Goal: Communication & Community: Ask a question

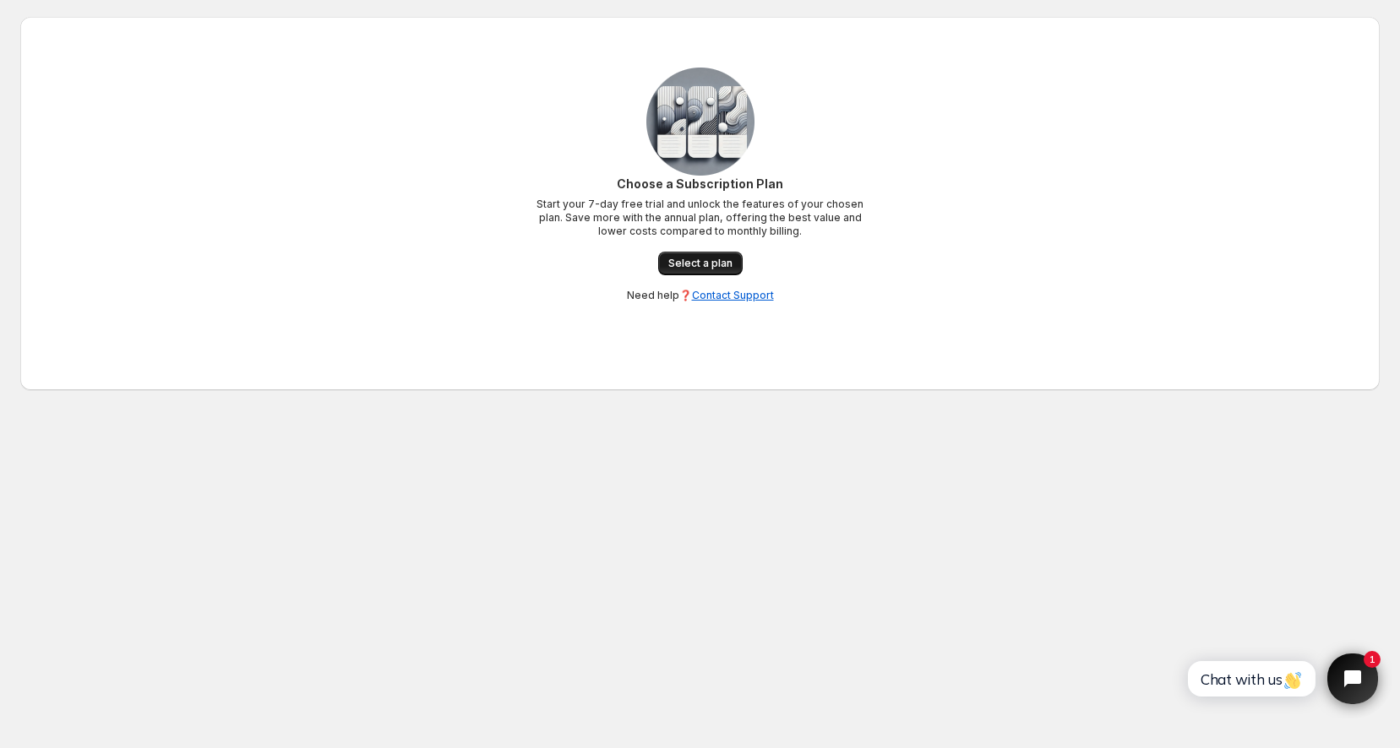
click at [700, 258] on span "Select a plan" at bounding box center [700, 264] width 64 height 14
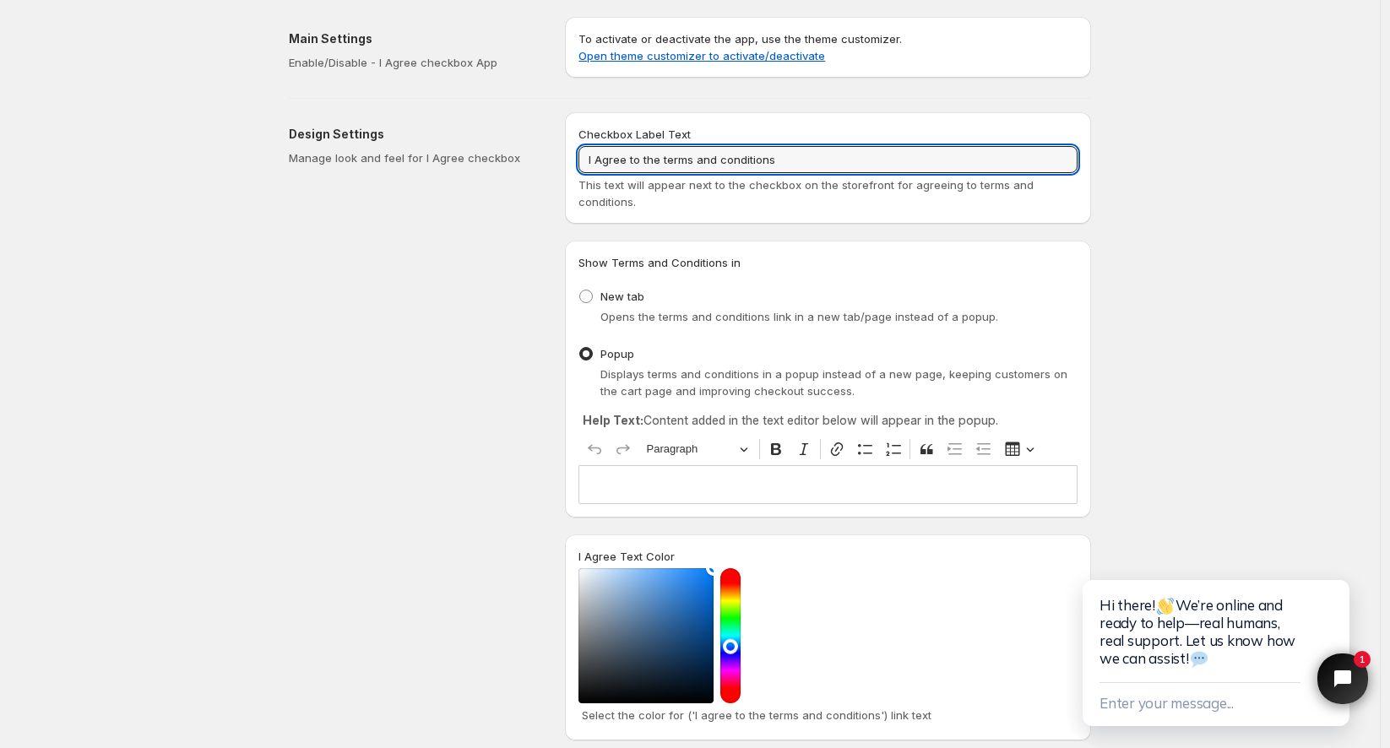
drag, startPoint x: 816, startPoint y: 153, endPoint x: 574, endPoint y: 155, distance: 241.6
click at [574, 155] on div "Checkbox Label Text I Agree to the terms and conditions This text will appear n…" at bounding box center [828, 167] width 526 height 111
click at [811, 158] on input "I Agree to the terms and conditions" at bounding box center [828, 159] width 499 height 27
paste input "J'accepte les termes et"
type input "J'accepte les termes et conditions"
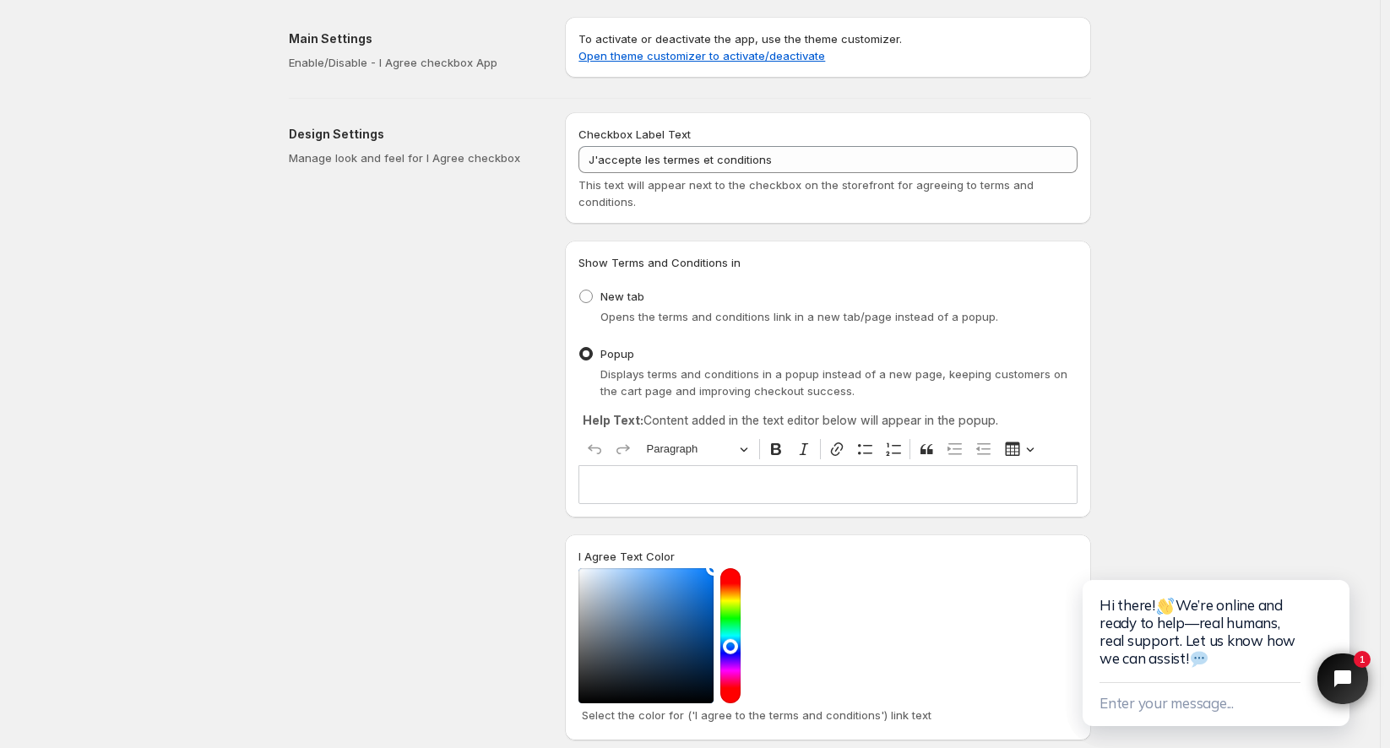
click at [1155, 200] on div "Save Discard Main Settings Enable/Disable - I Agree checkbox App To activate or…" at bounding box center [690, 717] width 1380 height 1434
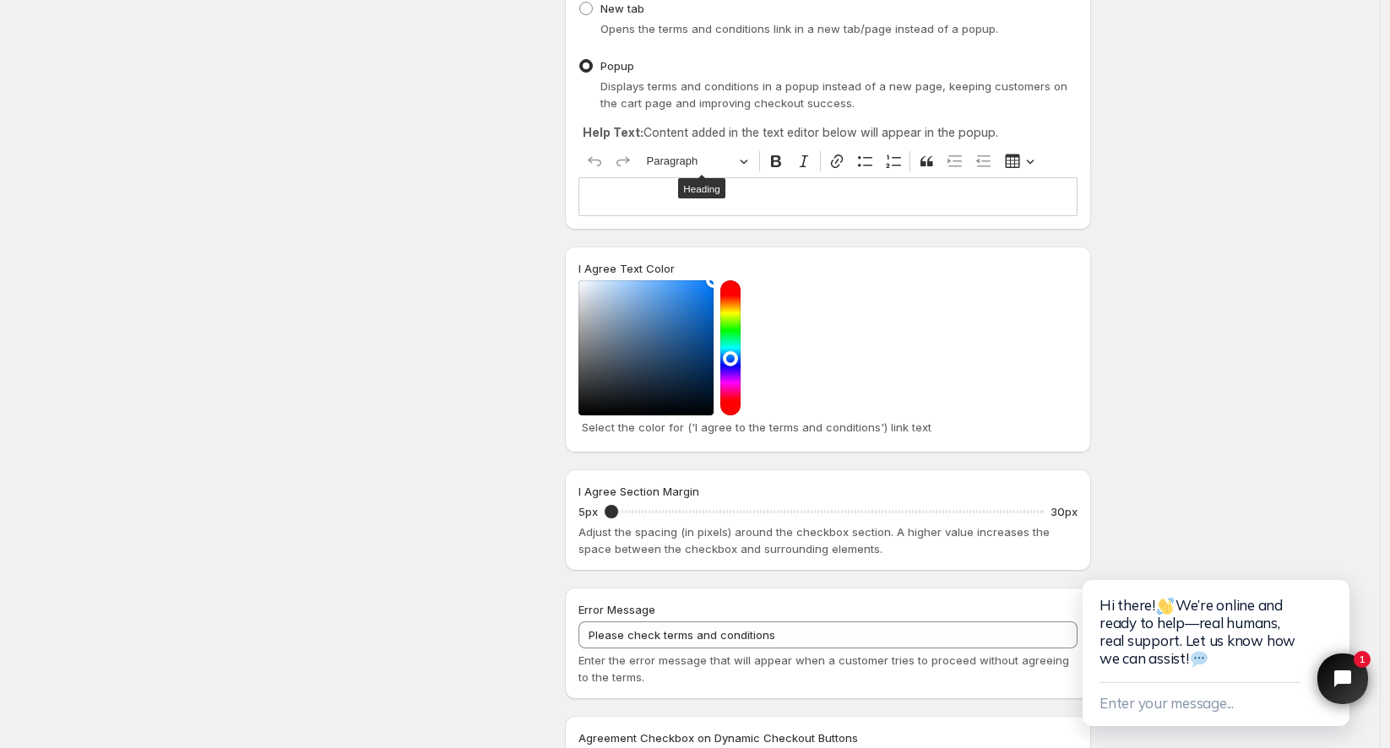
scroll to position [281, 0]
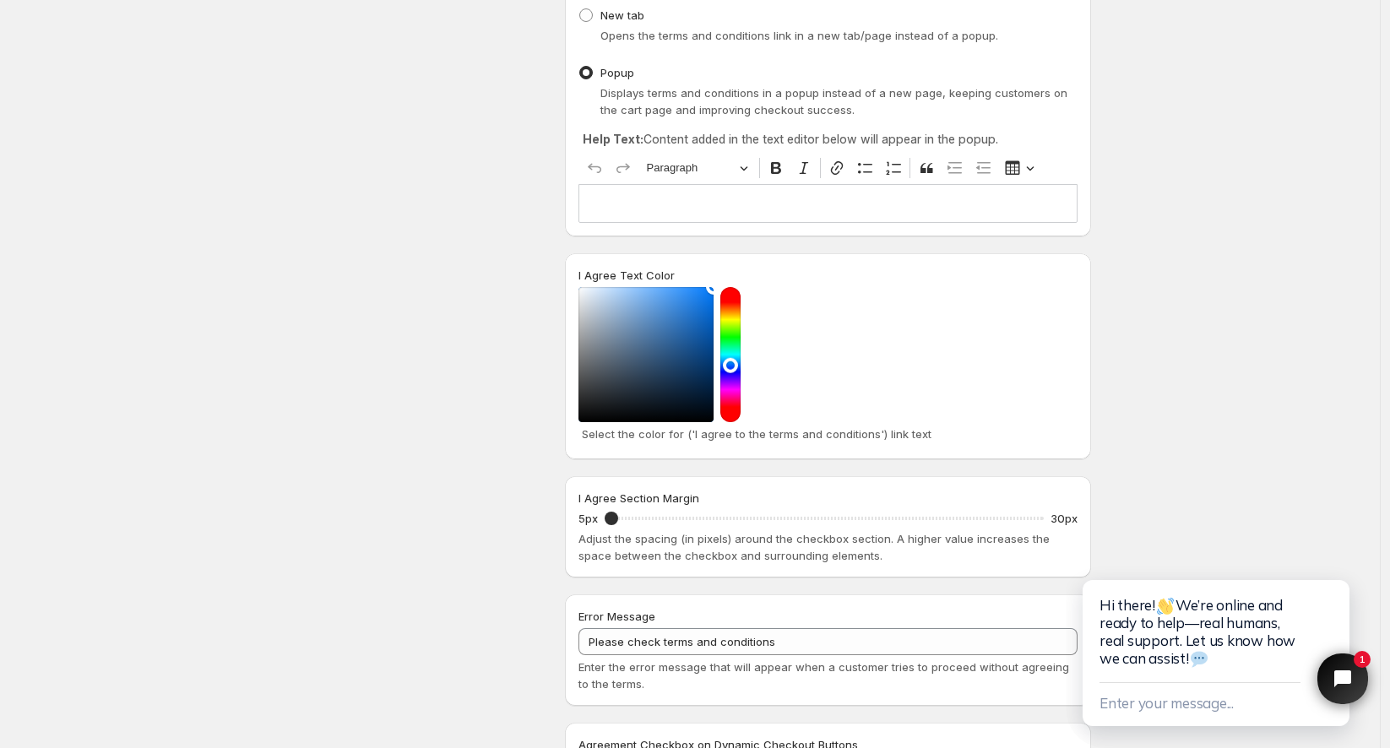
click at [830, 208] on p "Editor editing area: main. Press Alt+0 for help." at bounding box center [828, 203] width 484 height 17
click at [619, 16] on span "New tab" at bounding box center [623, 15] width 44 height 14
click at [580, 9] on input "New tab" at bounding box center [579, 8] width 1 height 1
radio input "true"
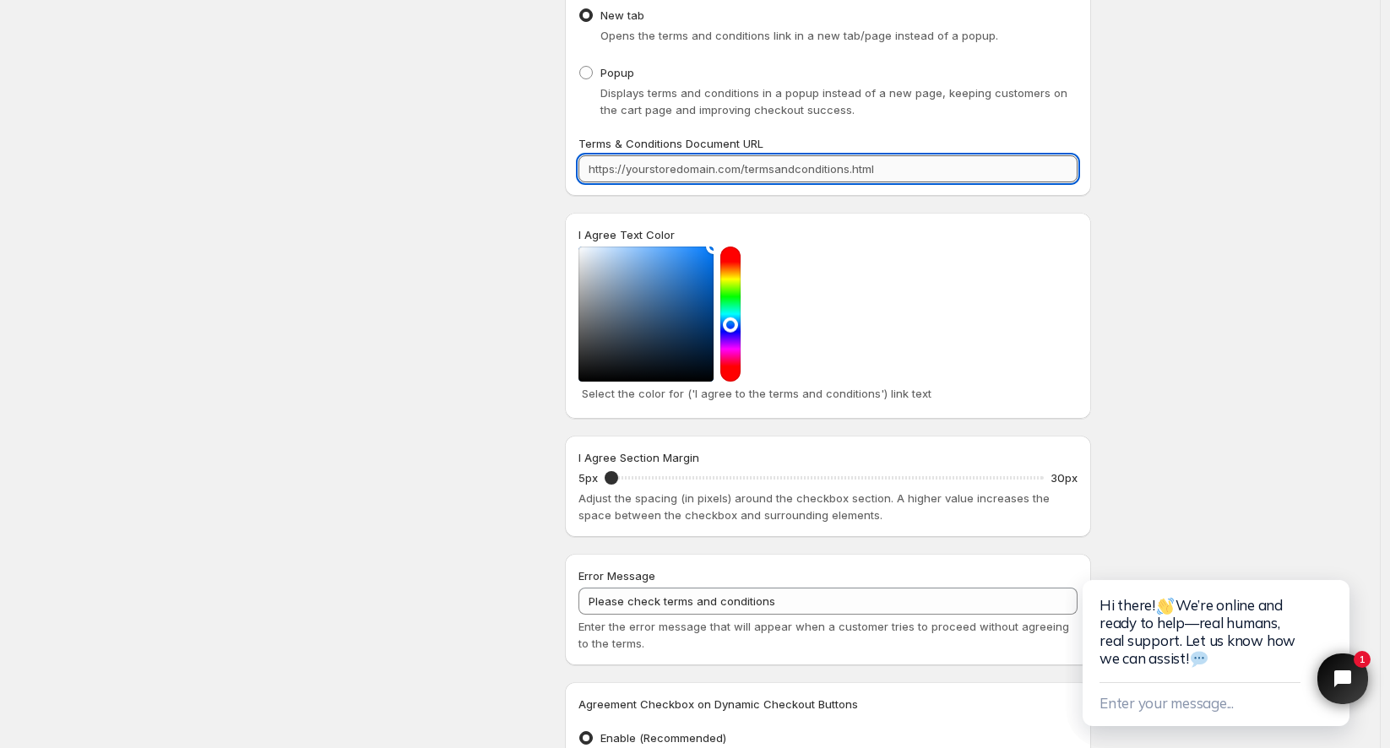
click at [728, 167] on input "Terms & Conditions Document URL" at bounding box center [828, 168] width 499 height 27
paste input "[URL]"
type input "[URL]"
click at [1216, 154] on div "Save Discard Main Settings Enable/Disable - I Agree checkbox App To activate or…" at bounding box center [690, 416] width 1380 height 1394
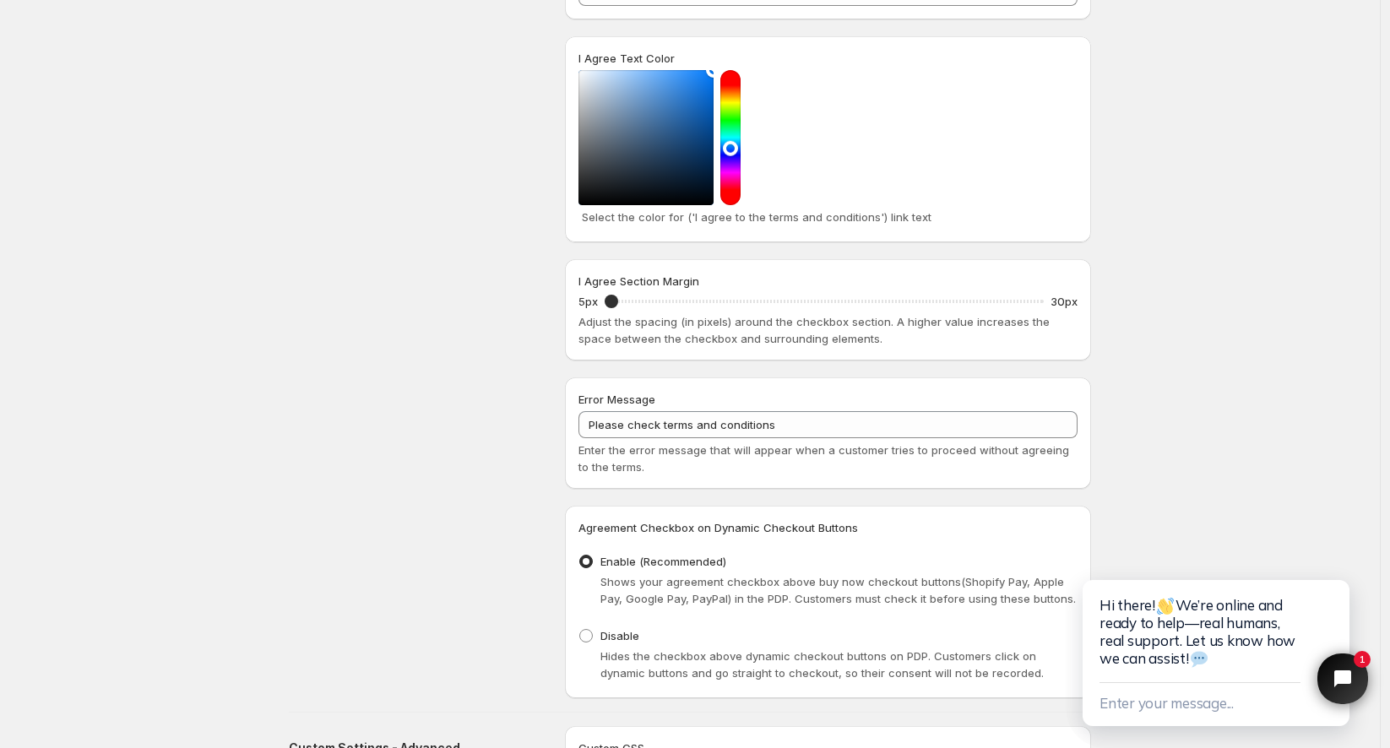
scroll to position [469, 0]
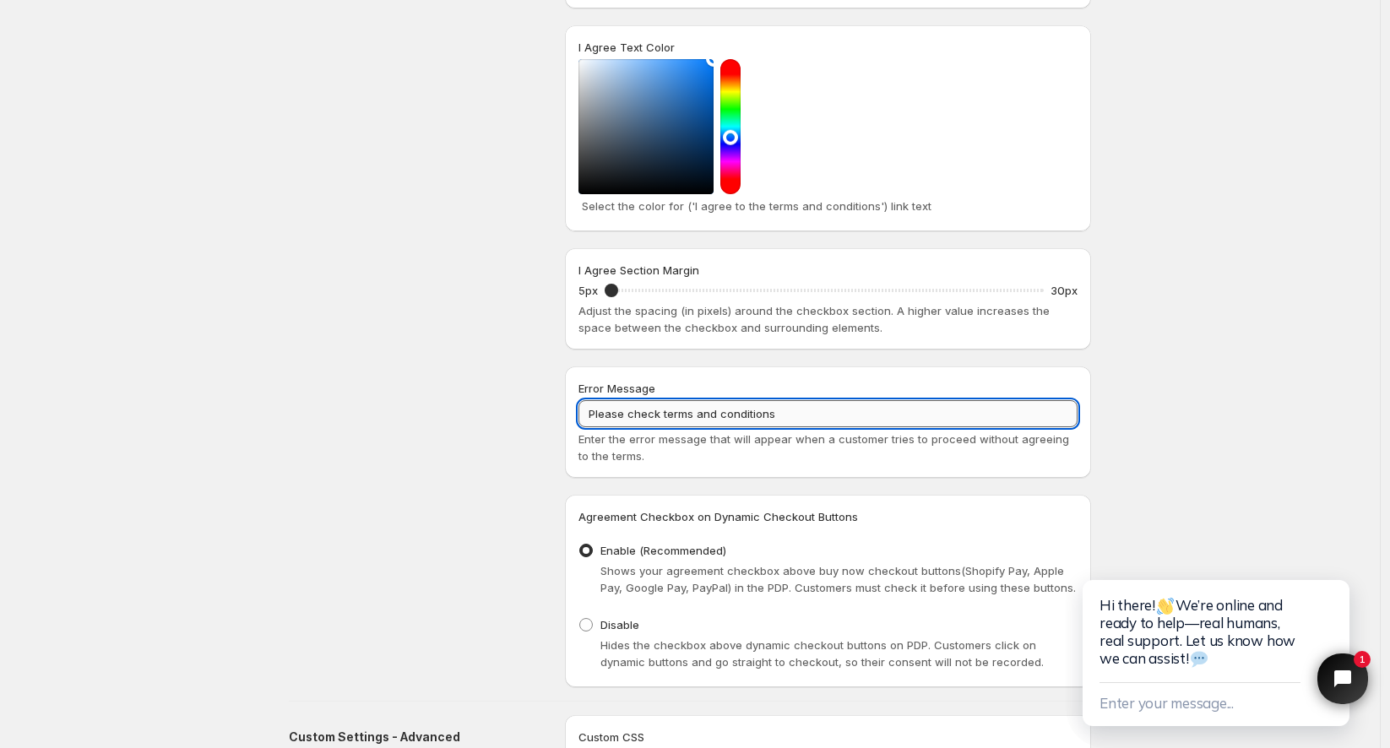
drag, startPoint x: 801, startPoint y: 407, endPoint x: 586, endPoint y: 401, distance: 214.6
click at [588, 401] on input "Please check terms and conditions" at bounding box center [828, 413] width 499 height 27
paste input "Veuillez consulter les termes et"
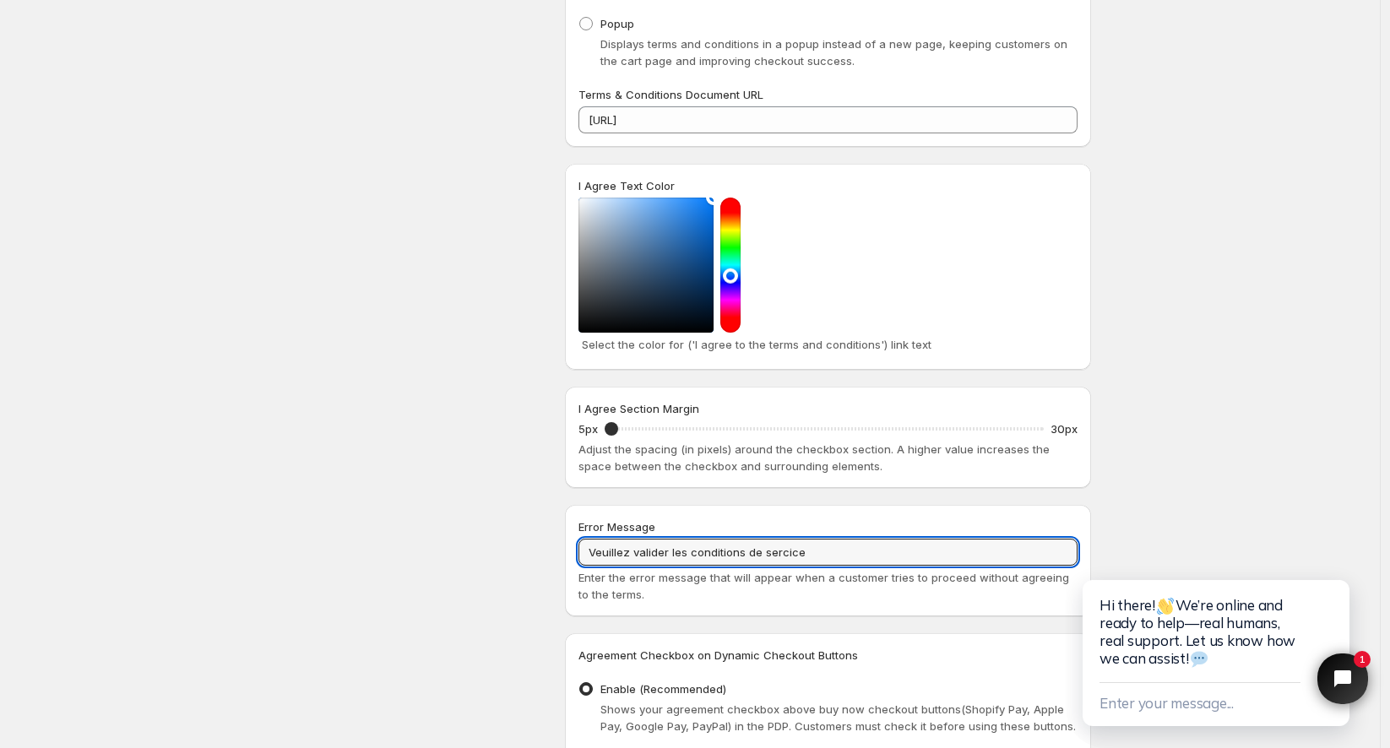
scroll to position [0, 0]
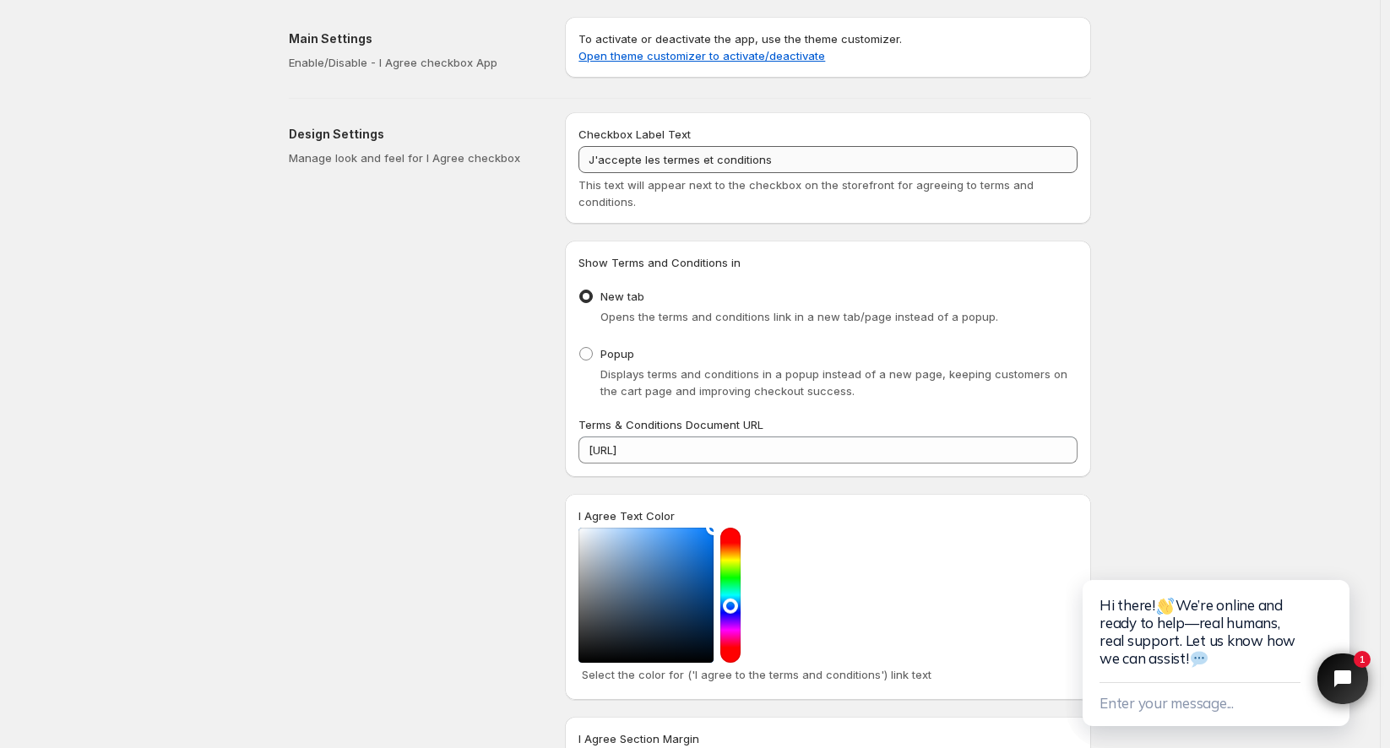
type input "Veuillez valider les conditions de sercice"
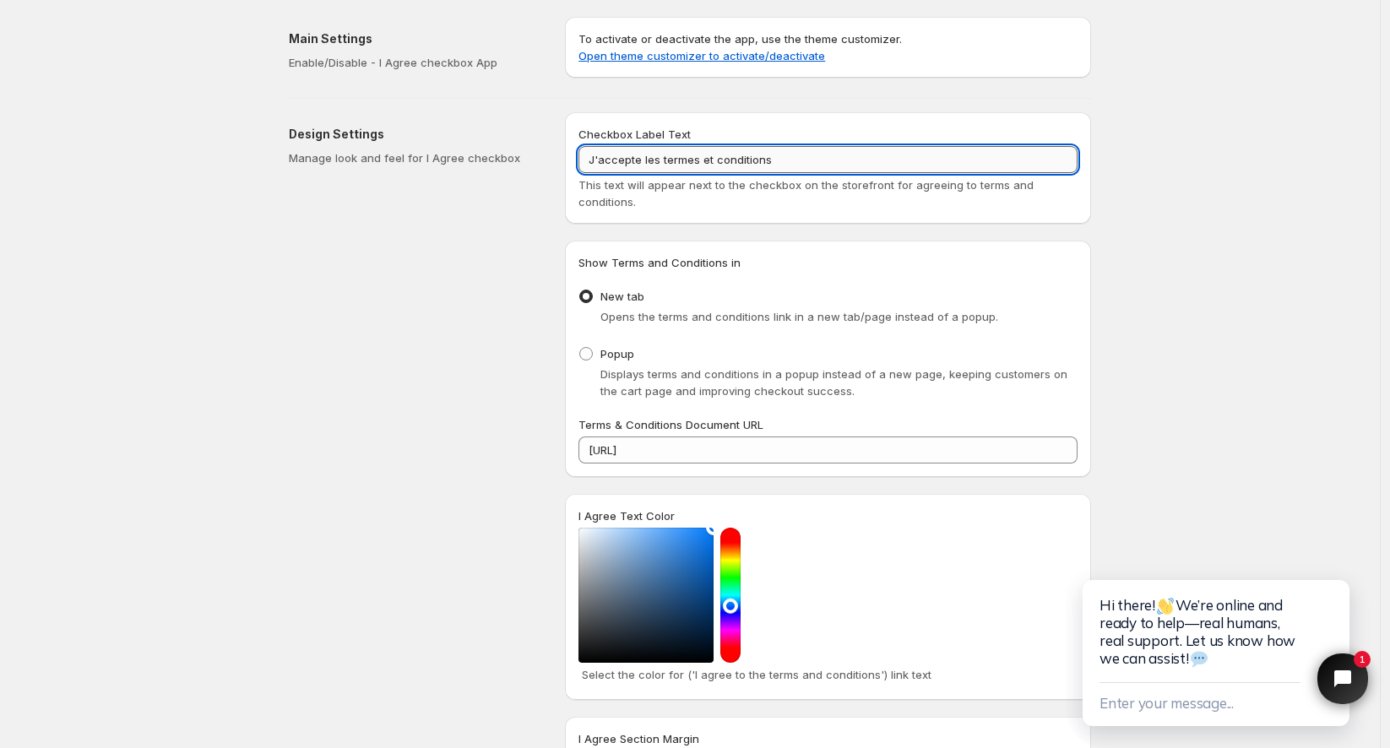
click at [794, 153] on input "J'accepte les termes et conditions" at bounding box center [828, 159] width 499 height 27
drag, startPoint x: 811, startPoint y: 167, endPoint x: 667, endPoint y: 171, distance: 143.7
click at [667, 171] on input "J'accepte les termes et conditions" at bounding box center [828, 159] width 499 height 27
paste input "Conditions d’utilisation"
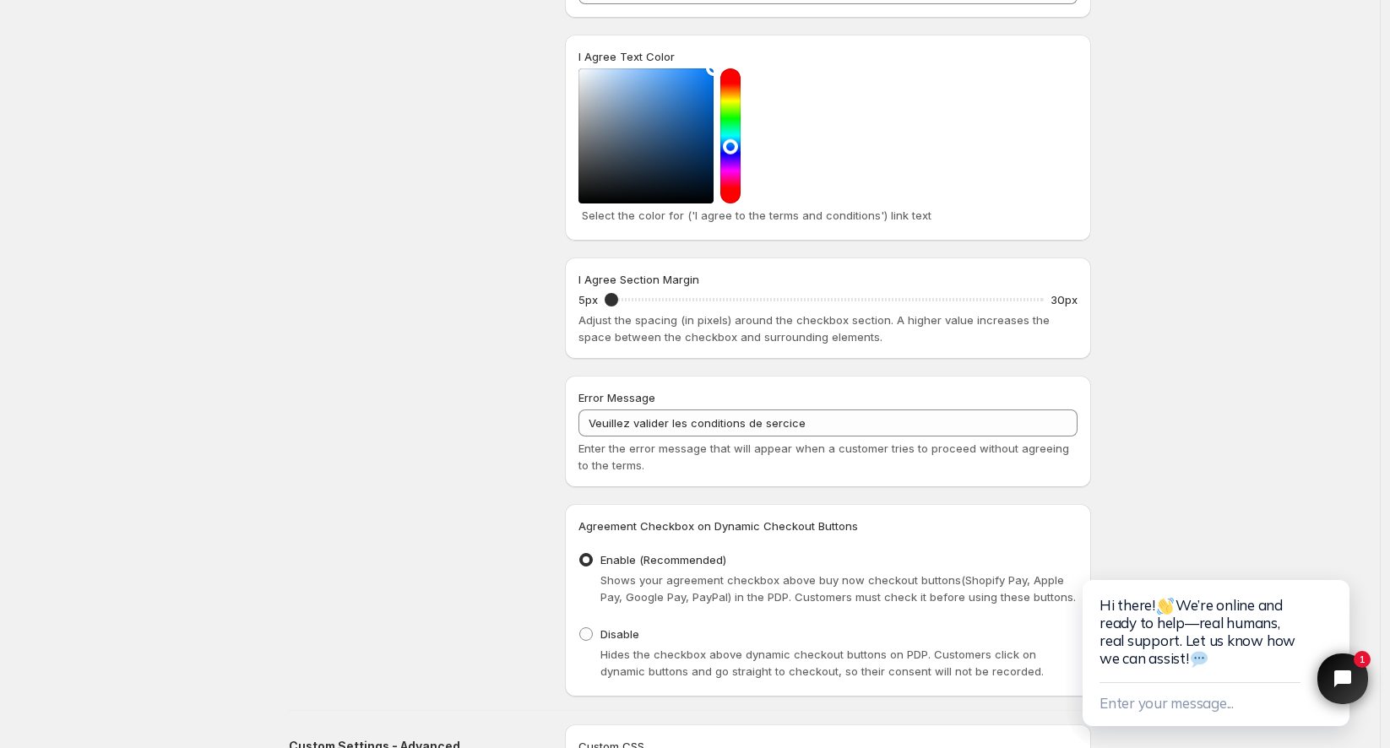
scroll to position [469, 0]
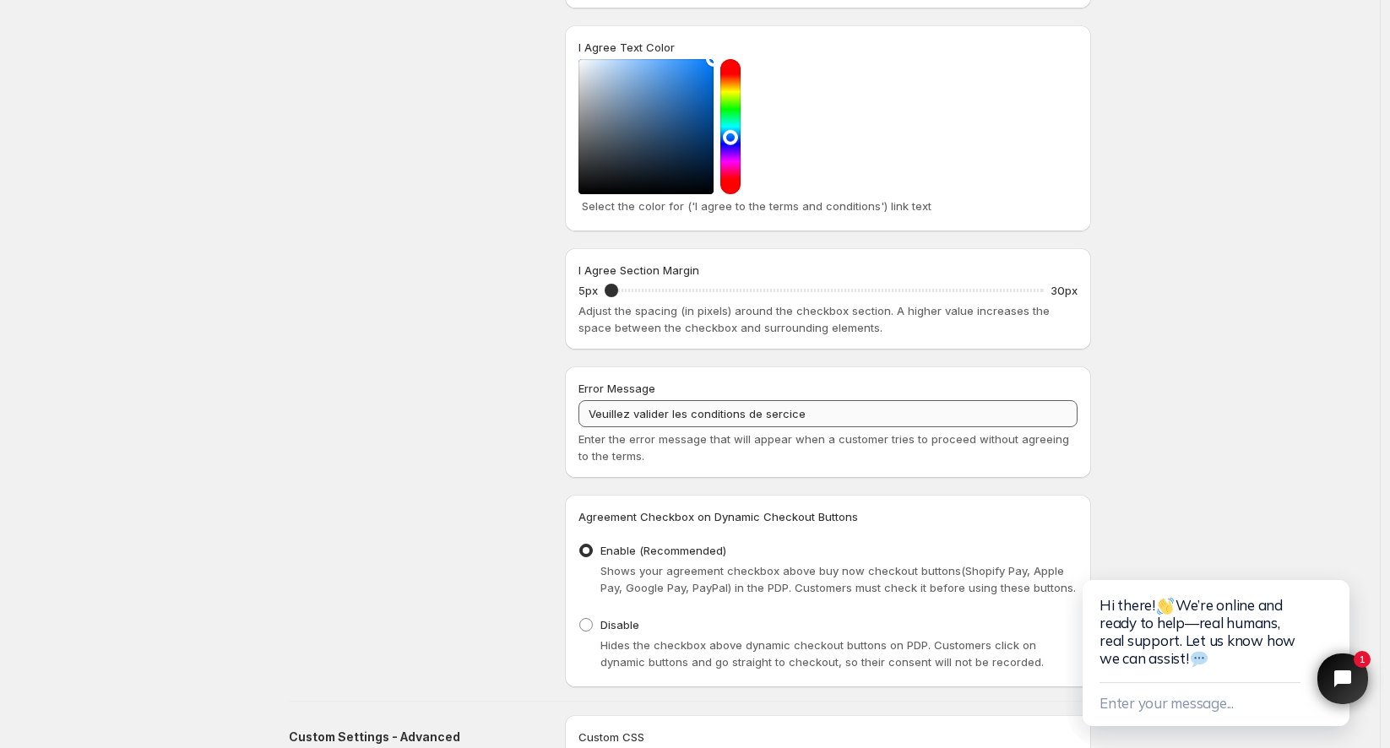
type input "J'accepte les Conditions d’utilisation"
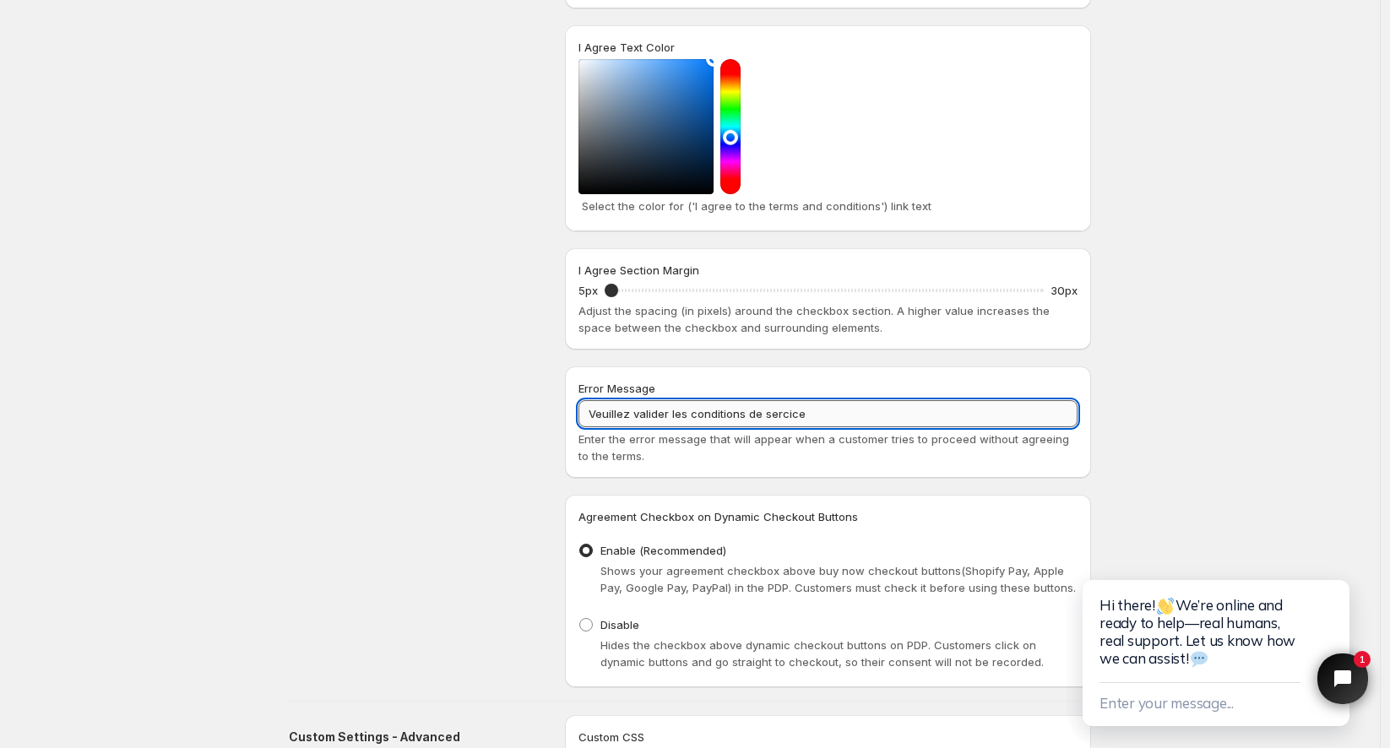
drag, startPoint x: 839, startPoint y: 413, endPoint x: 694, endPoint y: 421, distance: 144.6
click at [694, 421] on input "Veuillez valider les conditions de sercice" at bounding box center [828, 413] width 499 height 27
paste input "Conditions d’utilisation"
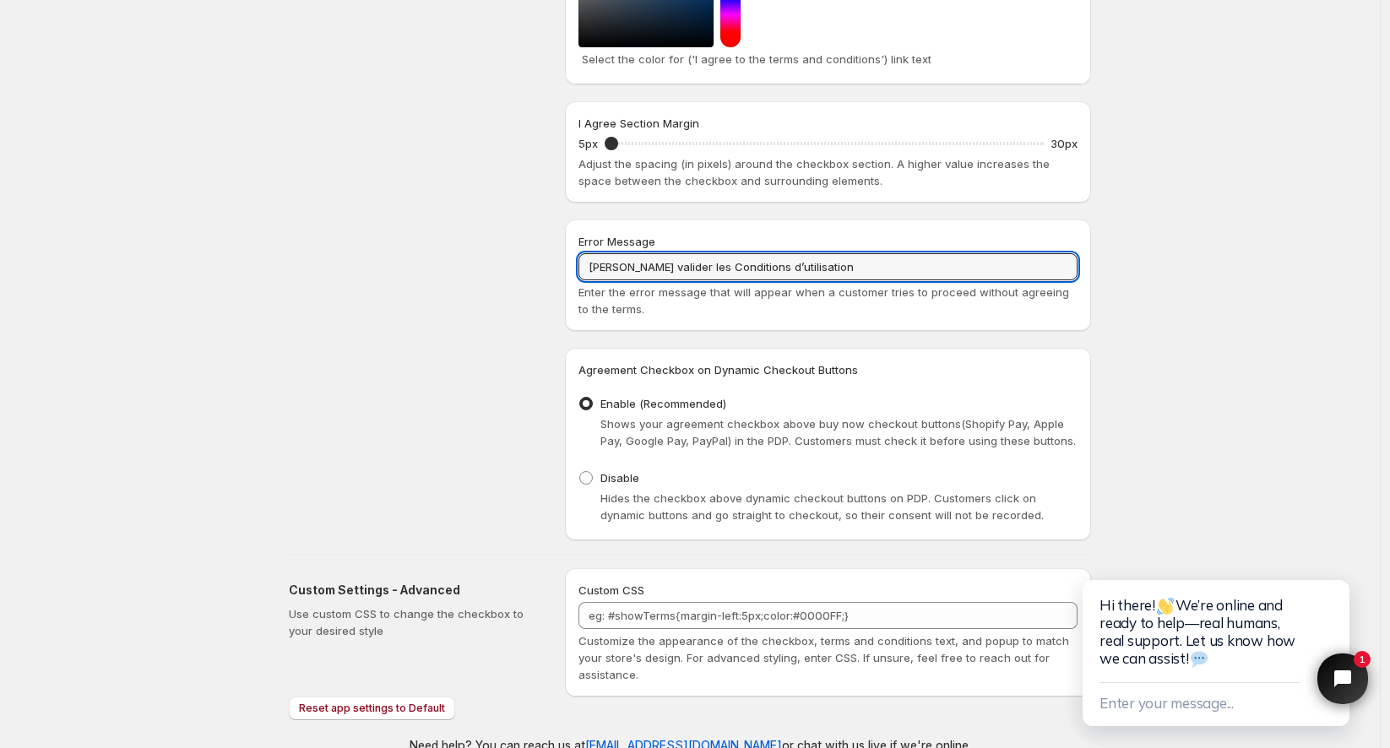
scroll to position [644, 0]
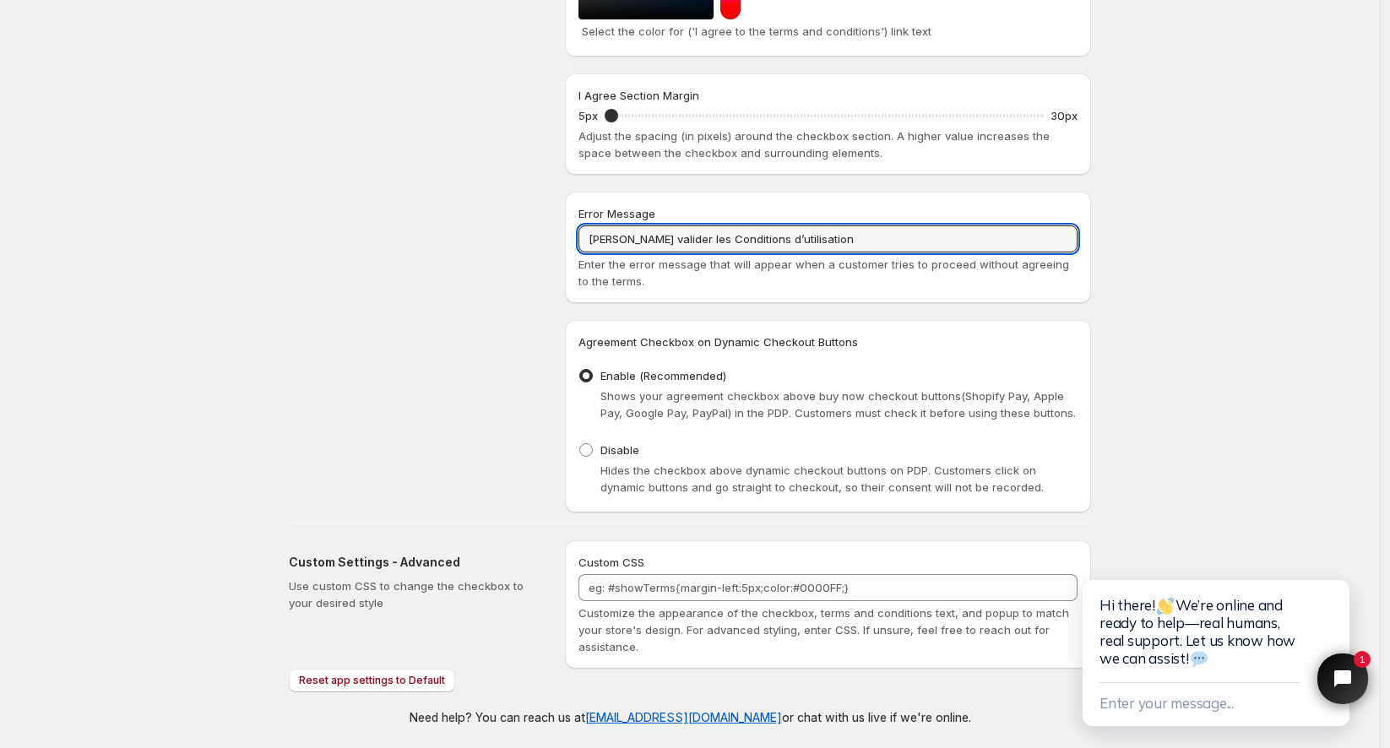
type input "[PERSON_NAME] valider les Conditions d’utilisation"
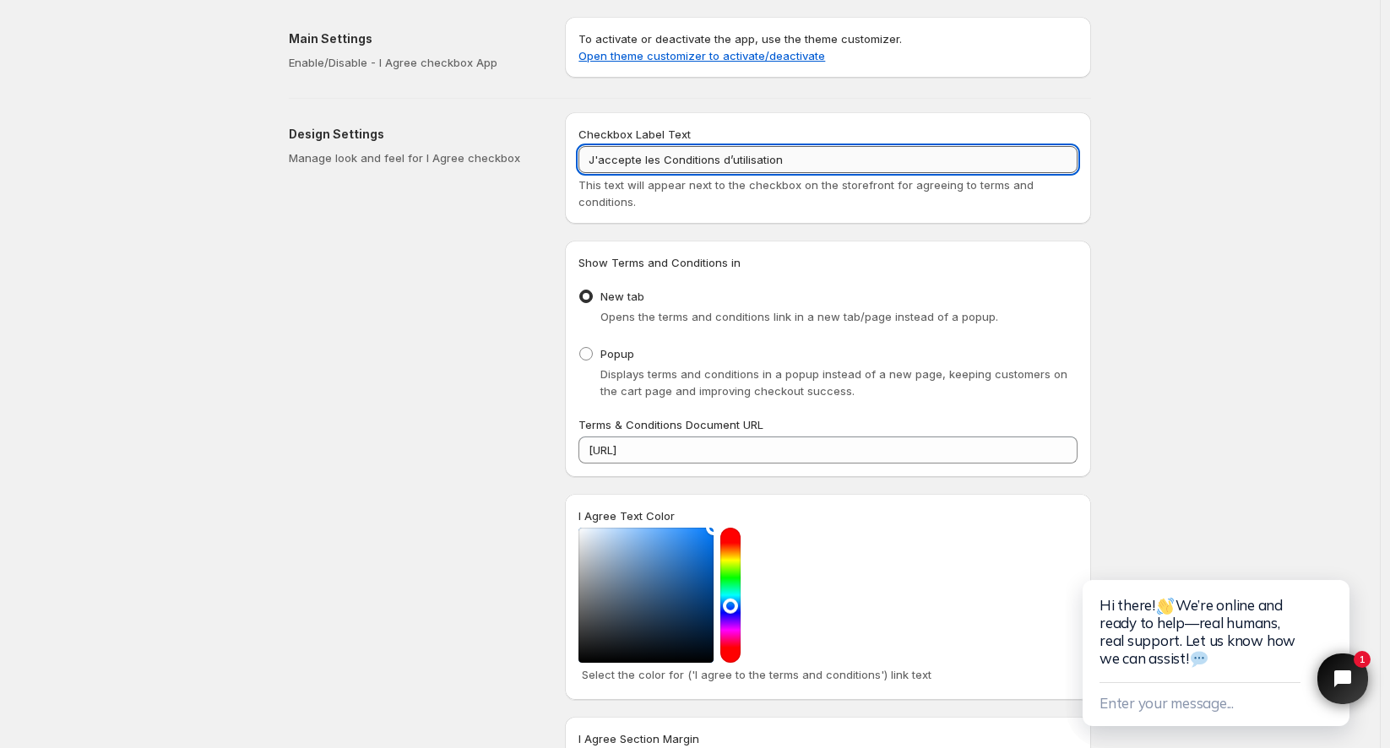
click at [808, 168] on input "J'accepte les Conditions d’utilisation" at bounding box center [828, 159] width 499 height 27
click at [961, 160] on input "J'accepte les Conditions d’utilisation. Si vous êtes un particulier" at bounding box center [828, 159] width 499 height 27
paste input "Je demande l’exécution immédiate des services/contenus numériques et je reconna…"
type input "J'accepte les Conditions d’utilisation. Si vous êtes un particulier vous reconn…"
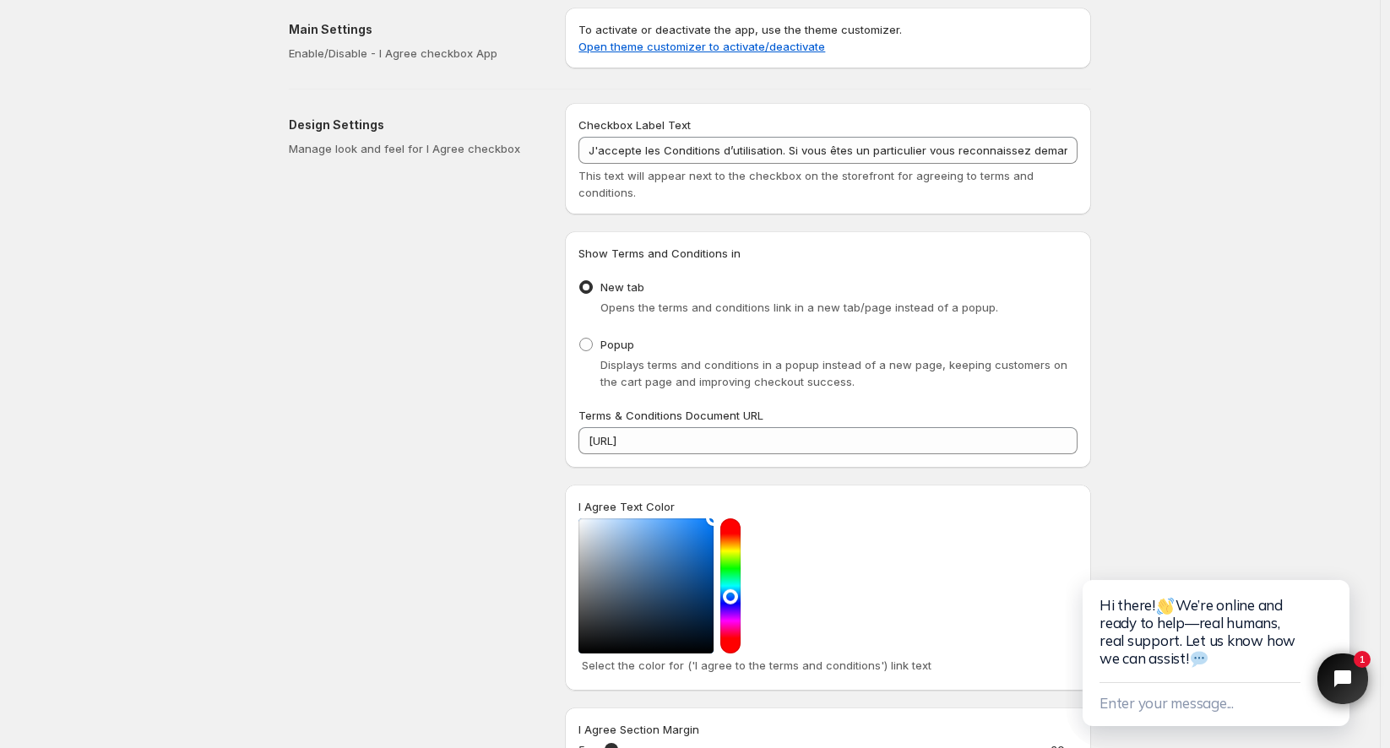
scroll to position [0, 0]
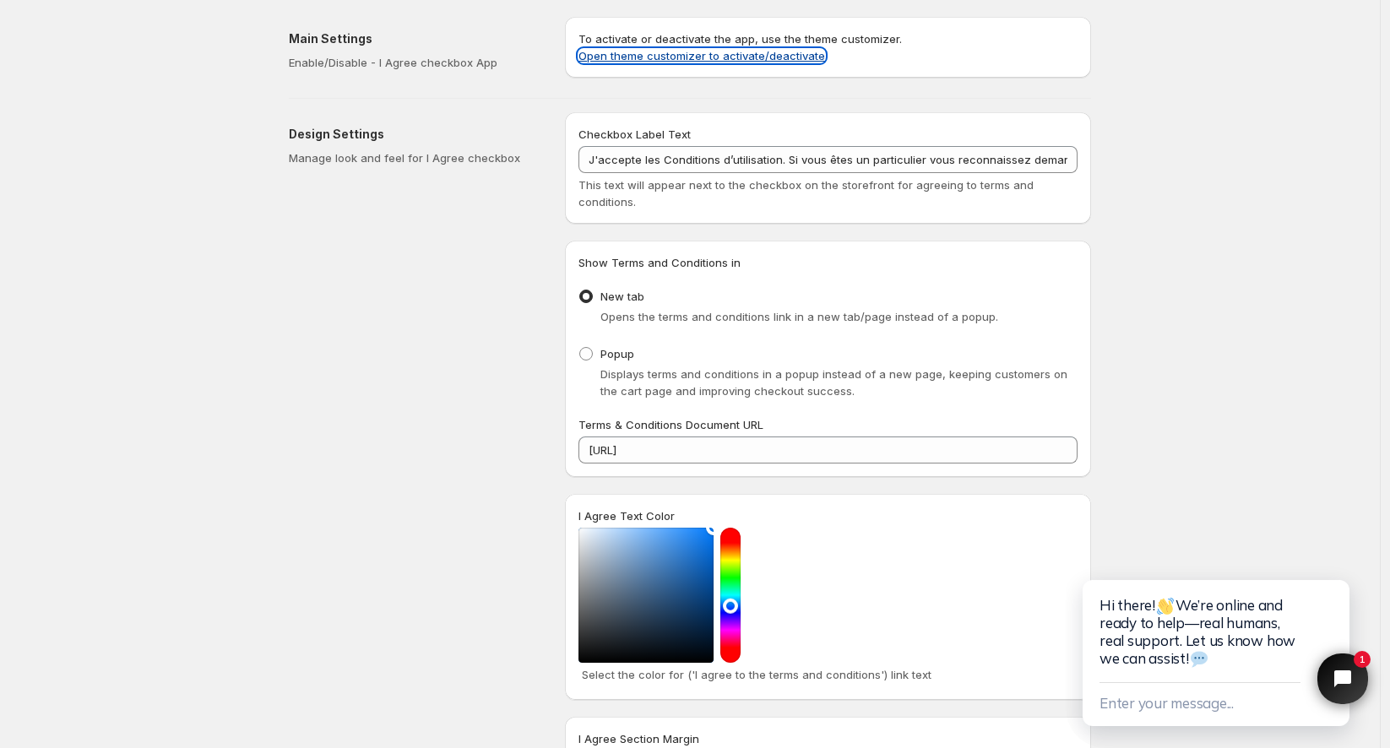
click at [680, 49] on link "Open theme customizer to activate/deactivate" at bounding box center [702, 56] width 247 height 14
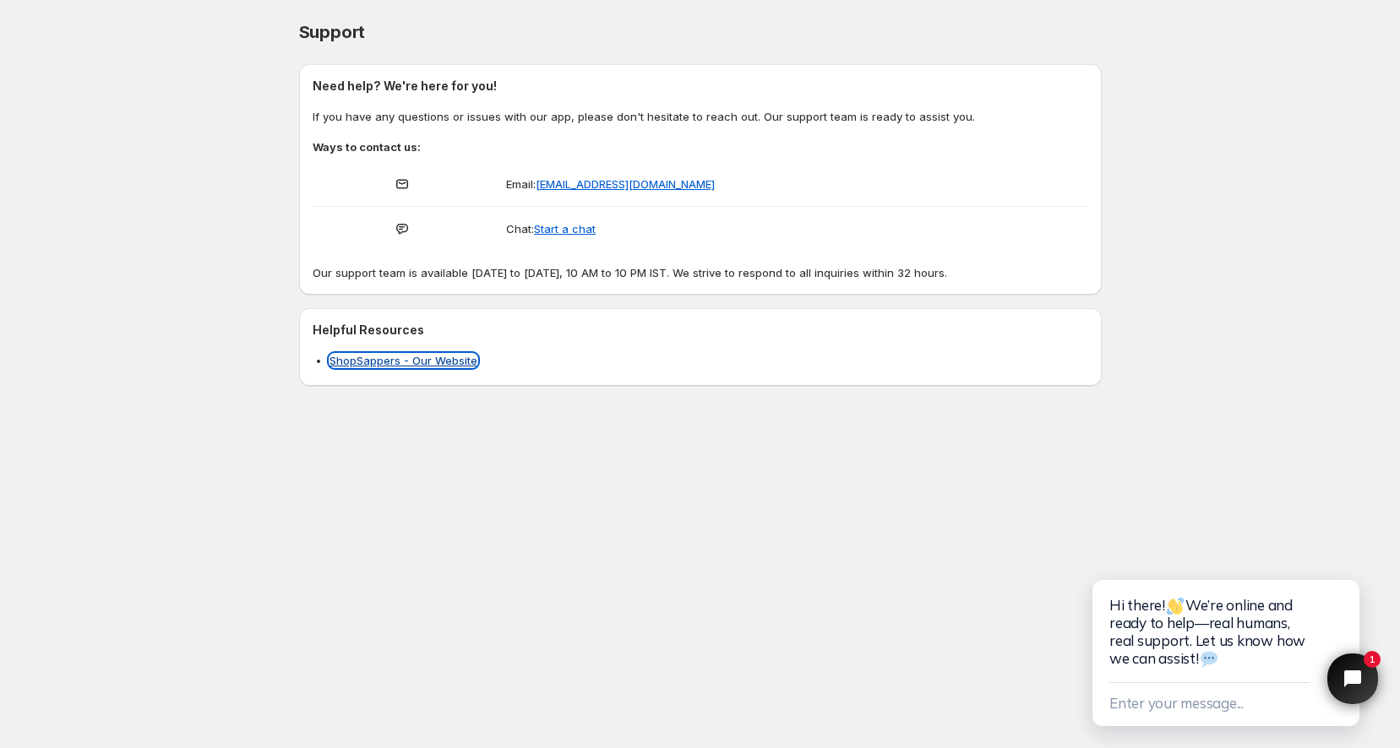
click at [443, 358] on link "ShopSappers - Our Website" at bounding box center [403, 361] width 148 height 14
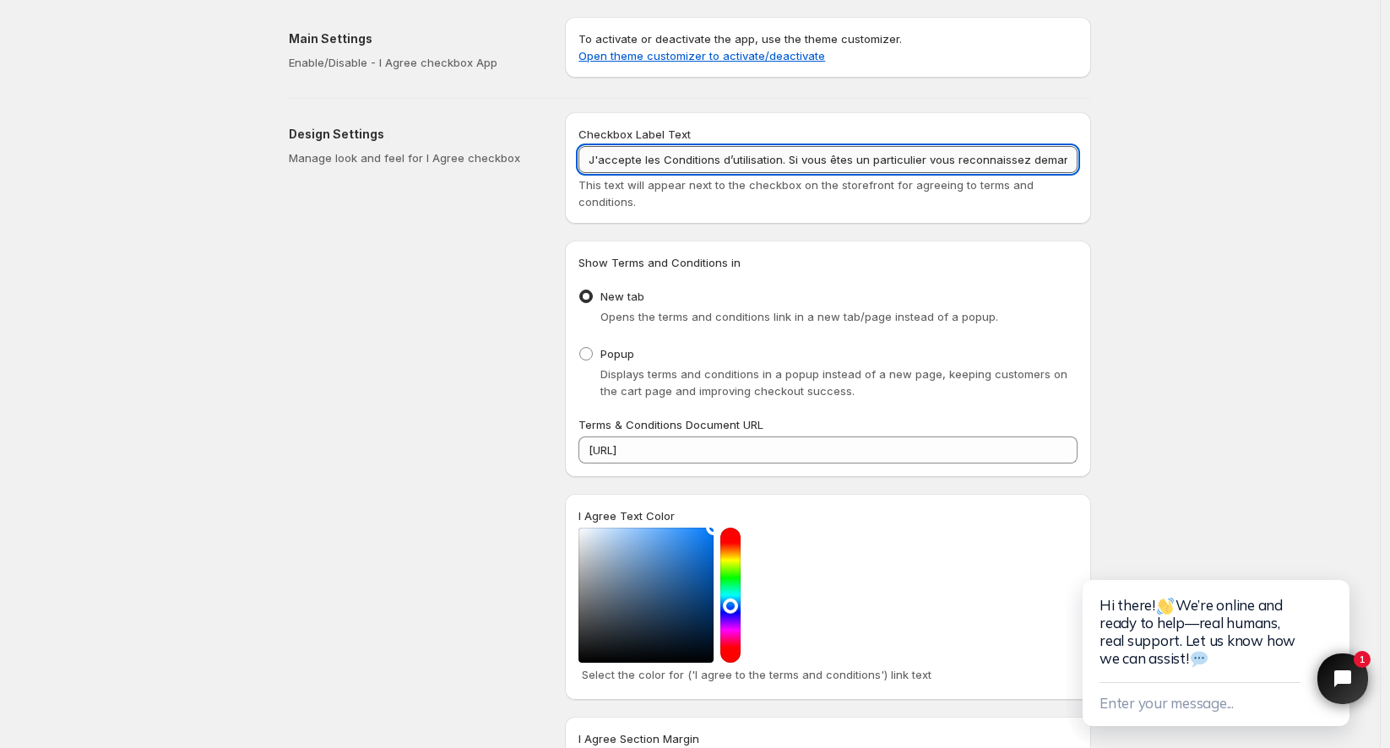
click at [755, 160] on input "J'accepte les Conditions d’utilisation. Si vous êtes un particulier vous reconn…" at bounding box center [828, 159] width 499 height 27
click at [791, 153] on input "J'accepte les Conditions d’utilisation. Si vous êtes un particulier vous reconn…" at bounding box center [828, 159] width 499 height 27
drag, startPoint x: 796, startPoint y: 158, endPoint x: 818, endPoint y: 160, distance: 22.0
click at [818, 160] on input "J'accepte les Conditions d’utilisation. Si vous êtes un particulier vous reconn…" at bounding box center [828, 159] width 499 height 27
type input "J'accepte les Conditions d’utilisation. - Si vous êtes un particulier vous reco…"
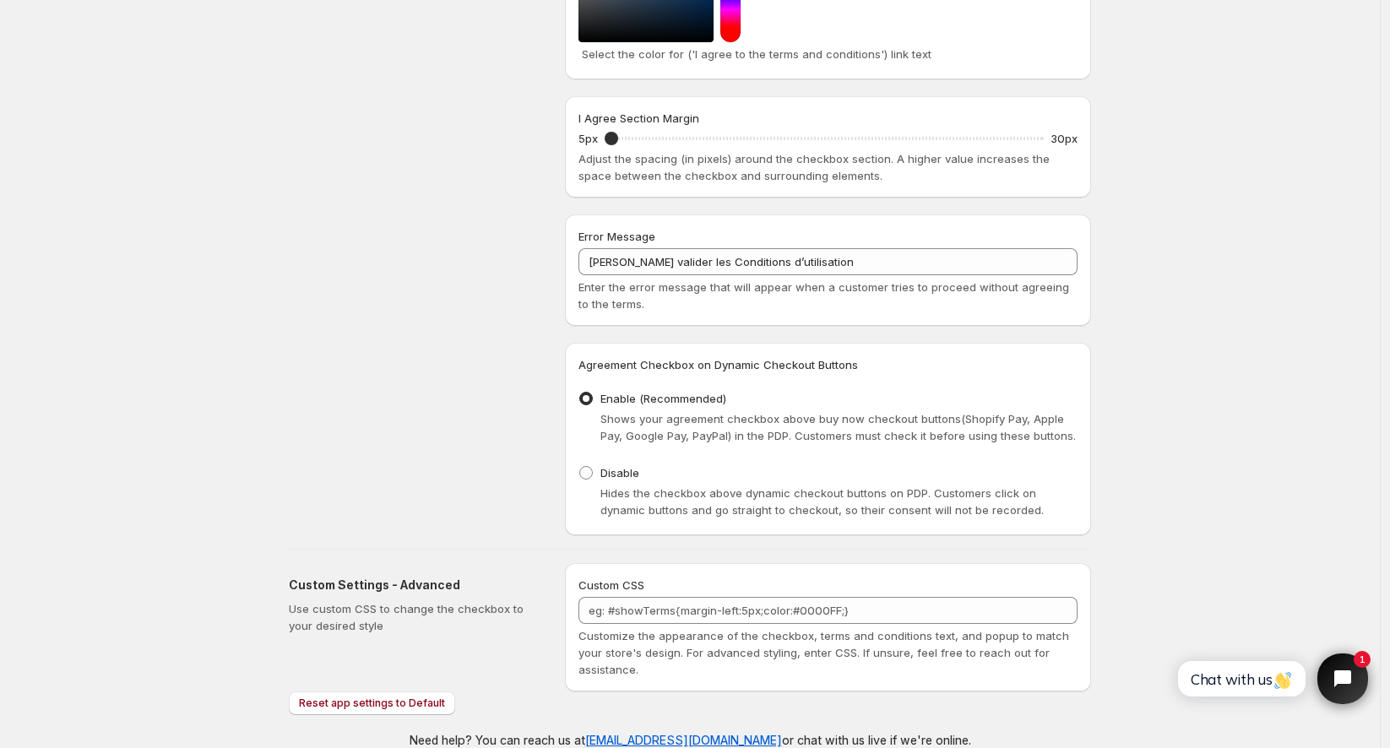
scroll to position [644, 0]
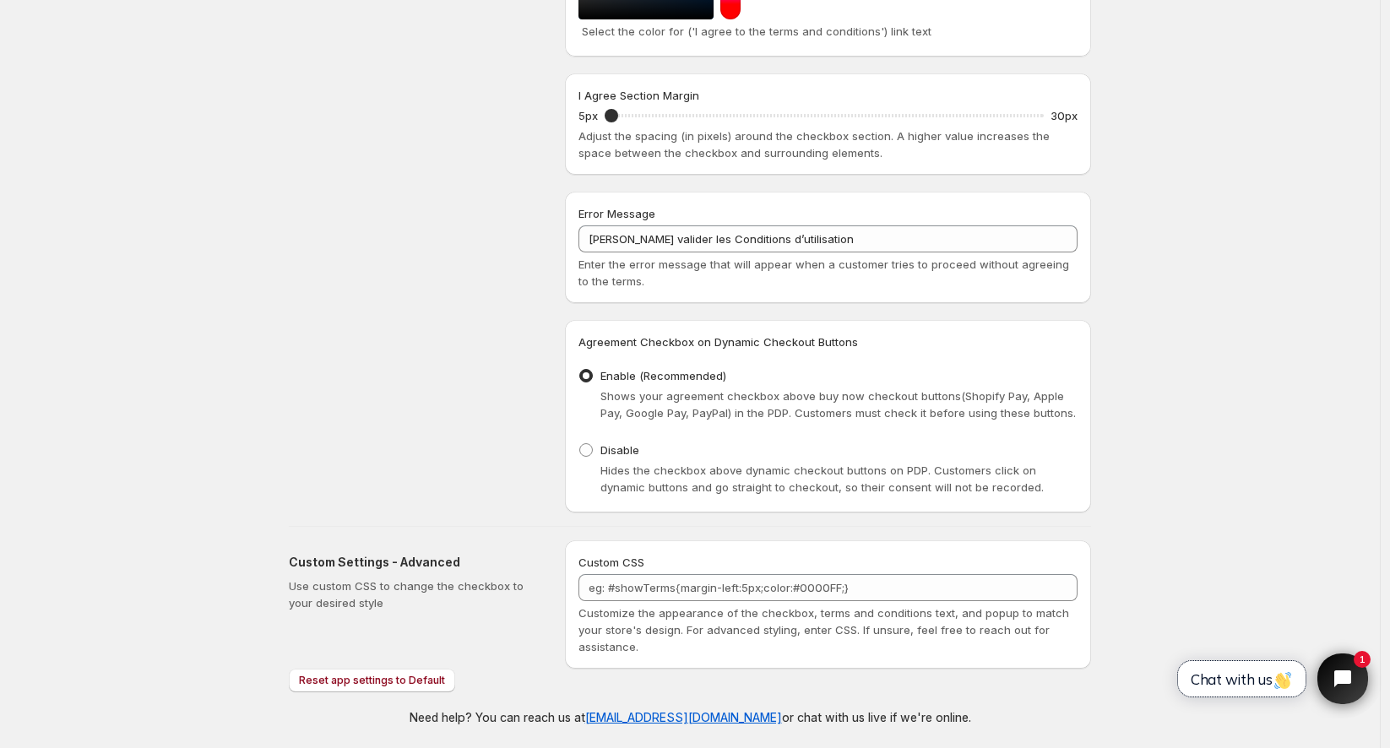
drag, startPoint x: 1253, startPoint y: 677, endPoint x: 1380, endPoint y: 1199, distance: 537.4
click at [1253, 677] on span "Chat with us" at bounding box center [1242, 680] width 102 height 18
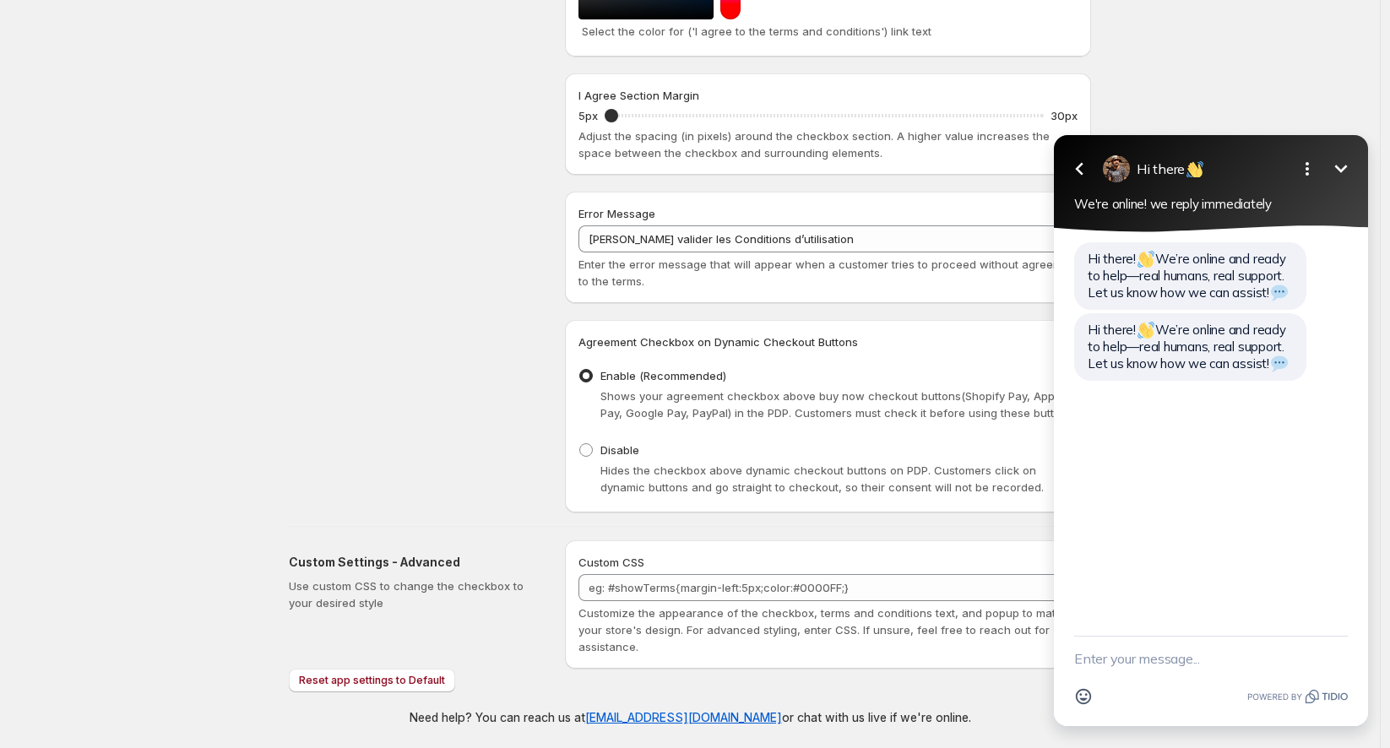
click at [1103, 662] on textarea "New message" at bounding box center [1211, 659] width 274 height 44
type textarea "Hello, Where can I see if customers have checked term of use ? If i need to pro…"
click at [1337, 647] on icon "button" at bounding box center [1339, 642] width 19 height 19
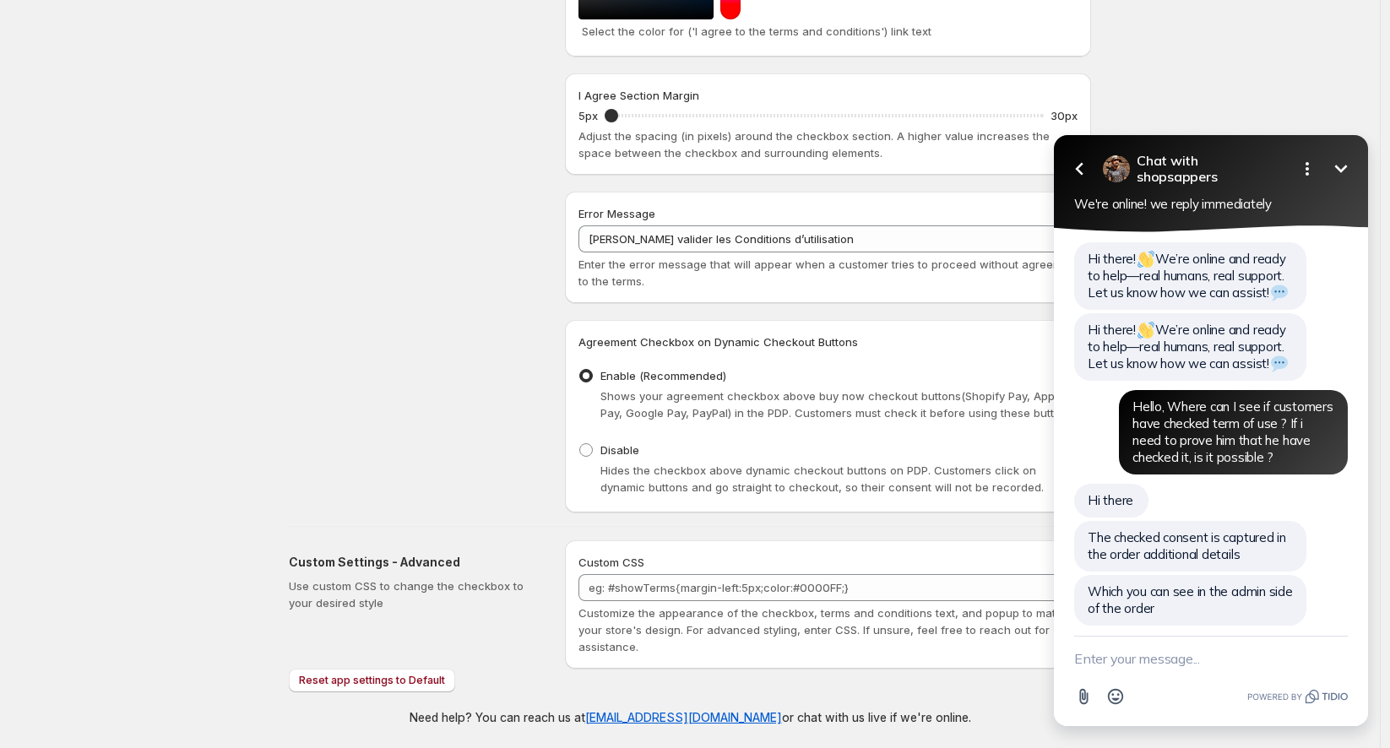
scroll to position [13, 0]
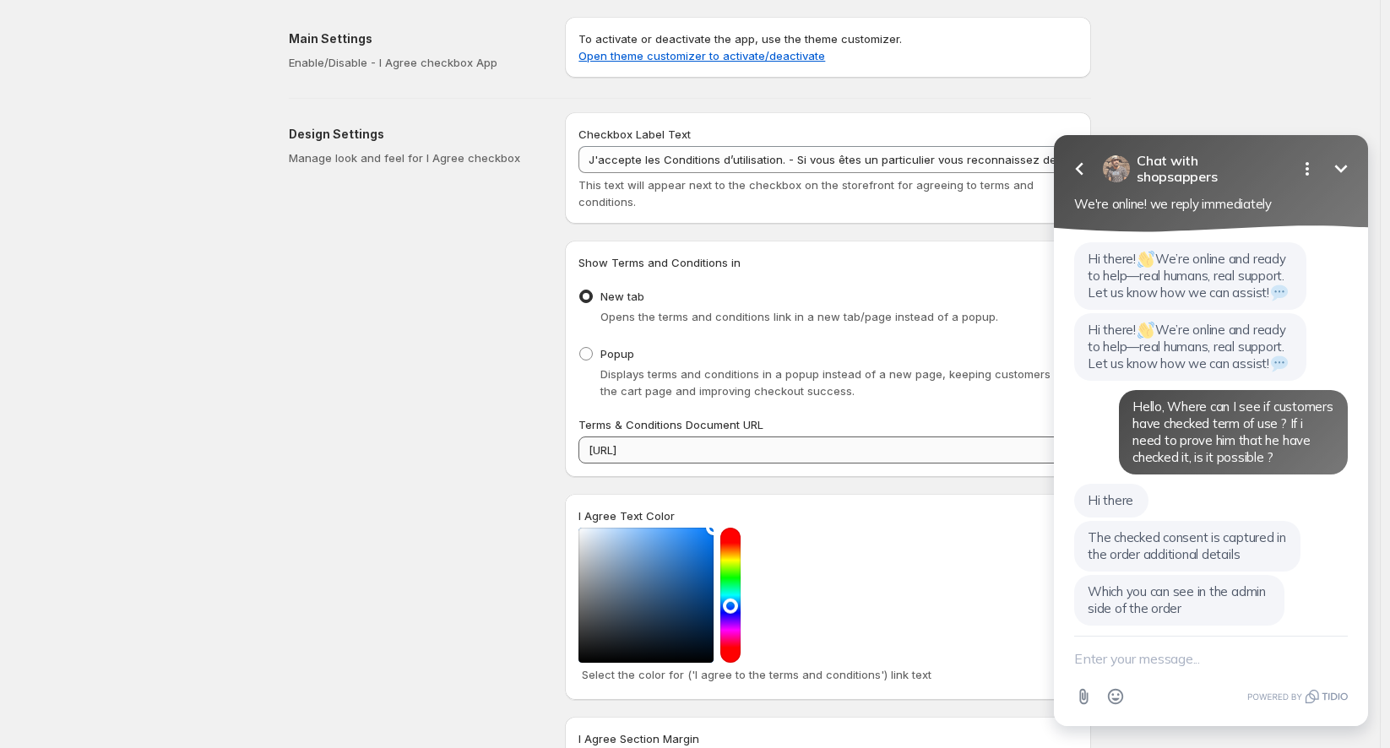
scroll to position [13, 0]
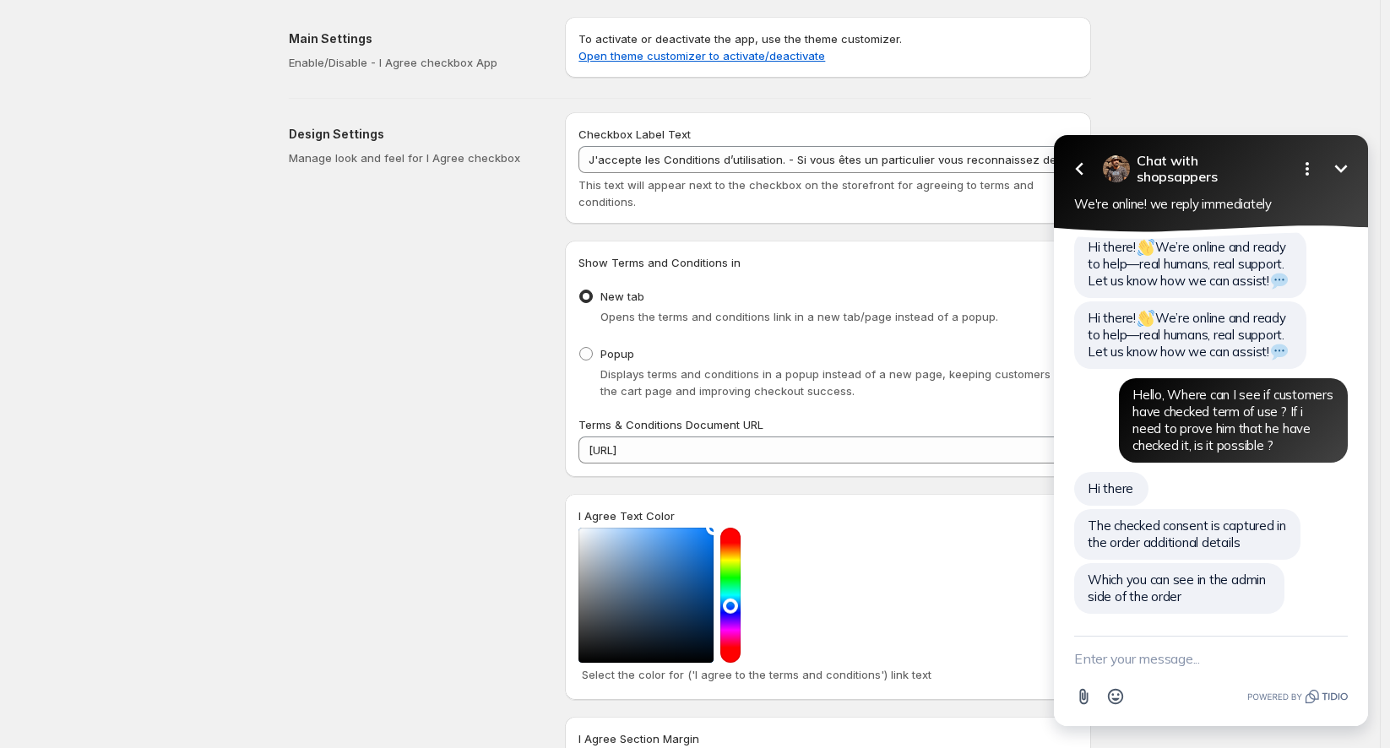
click at [1167, 666] on textarea "New message" at bounding box center [1211, 659] width 274 height 44
type textarea "ok perfect. Thanks"
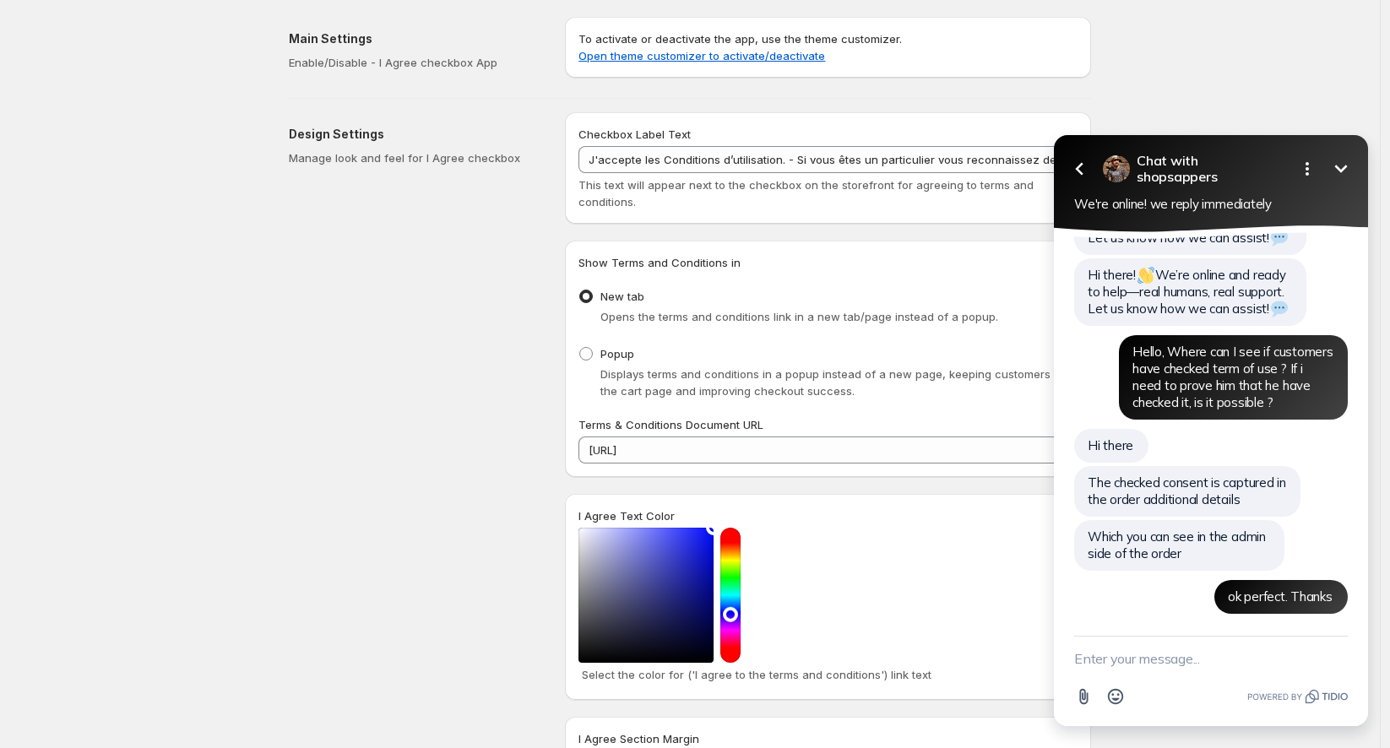
click at [745, 599] on div at bounding box center [828, 595] width 499 height 135
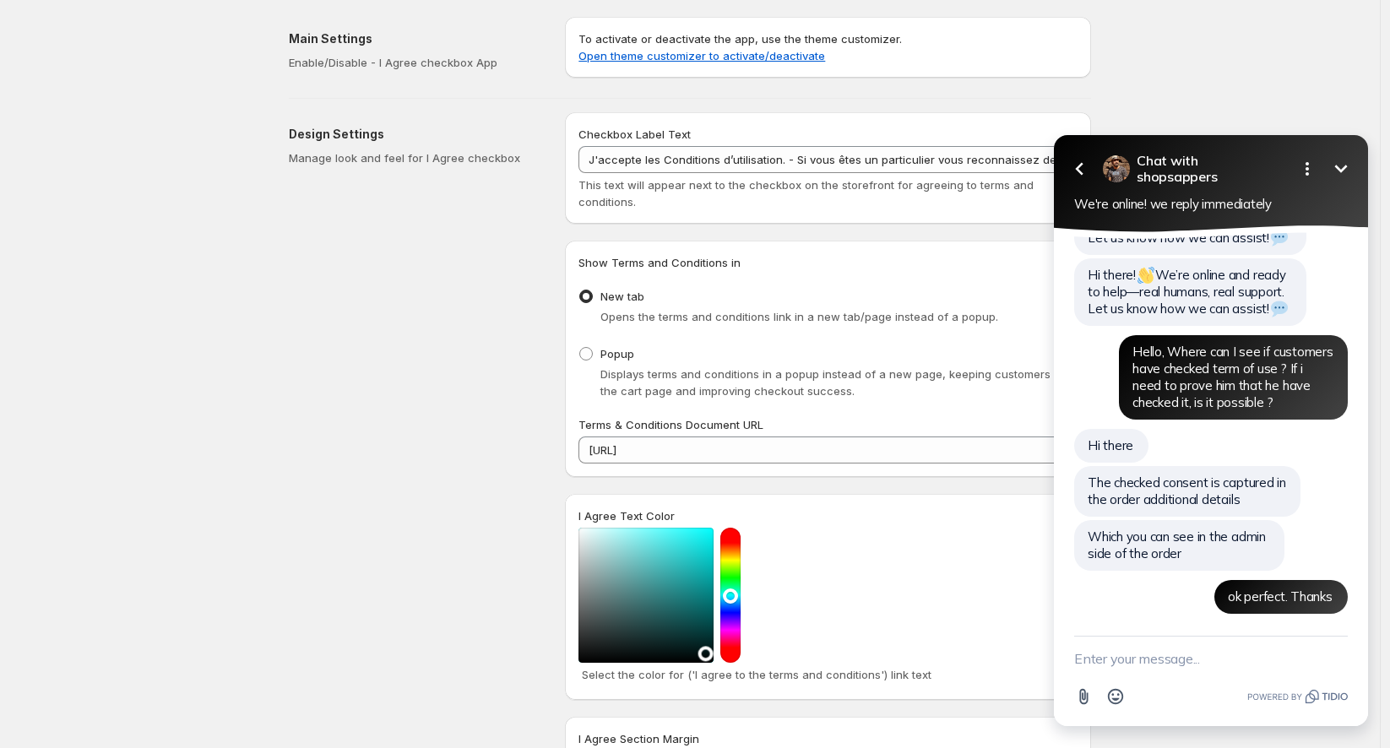
drag, startPoint x: 606, startPoint y: 652, endPoint x: 707, endPoint y: 654, distance: 100.5
click at [707, 654] on div at bounding box center [646, 595] width 135 height 135
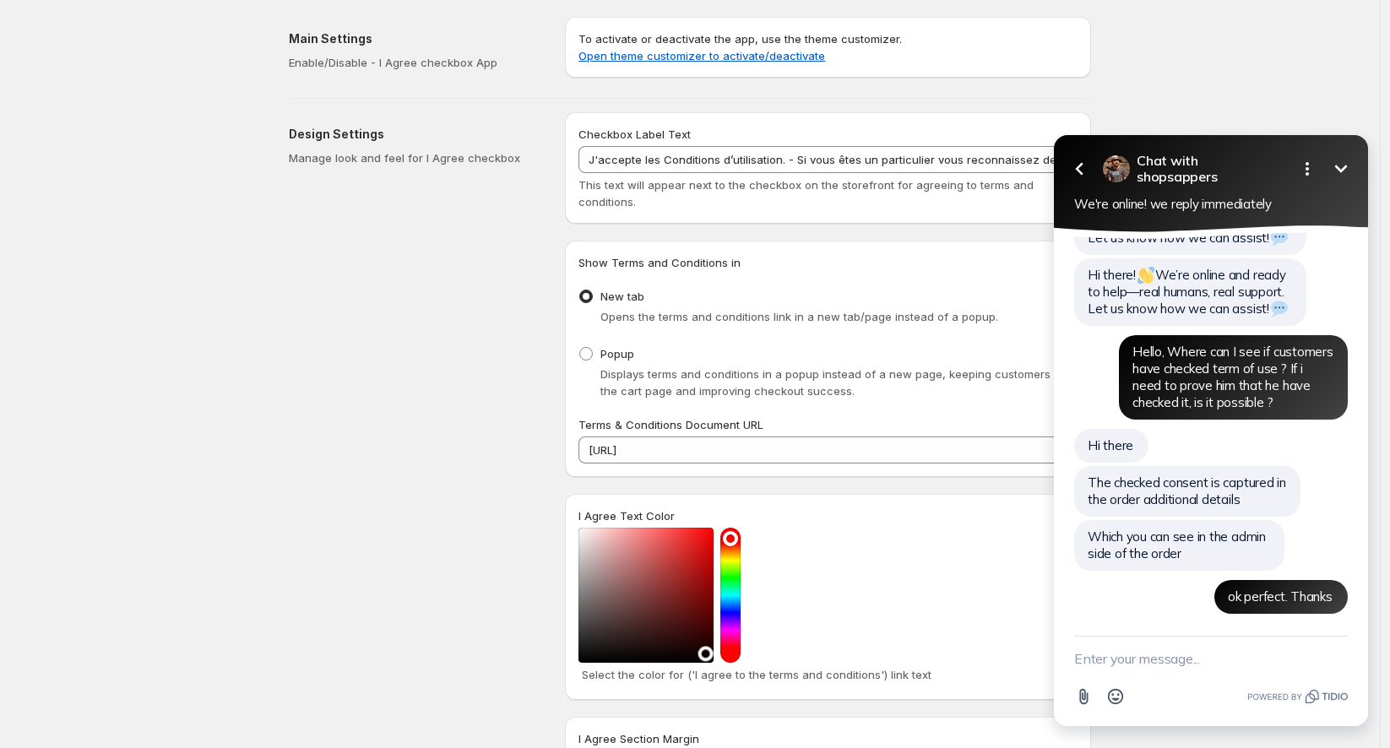
drag, startPoint x: 735, startPoint y: 589, endPoint x: 733, endPoint y: 539, distance: 49.9
click at [733, 539] on div at bounding box center [731, 595] width 20 height 135
drag, startPoint x: 685, startPoint y: 554, endPoint x: 676, endPoint y: 550, distance: 10.2
click at [676, 550] on div at bounding box center [646, 595] width 135 height 135
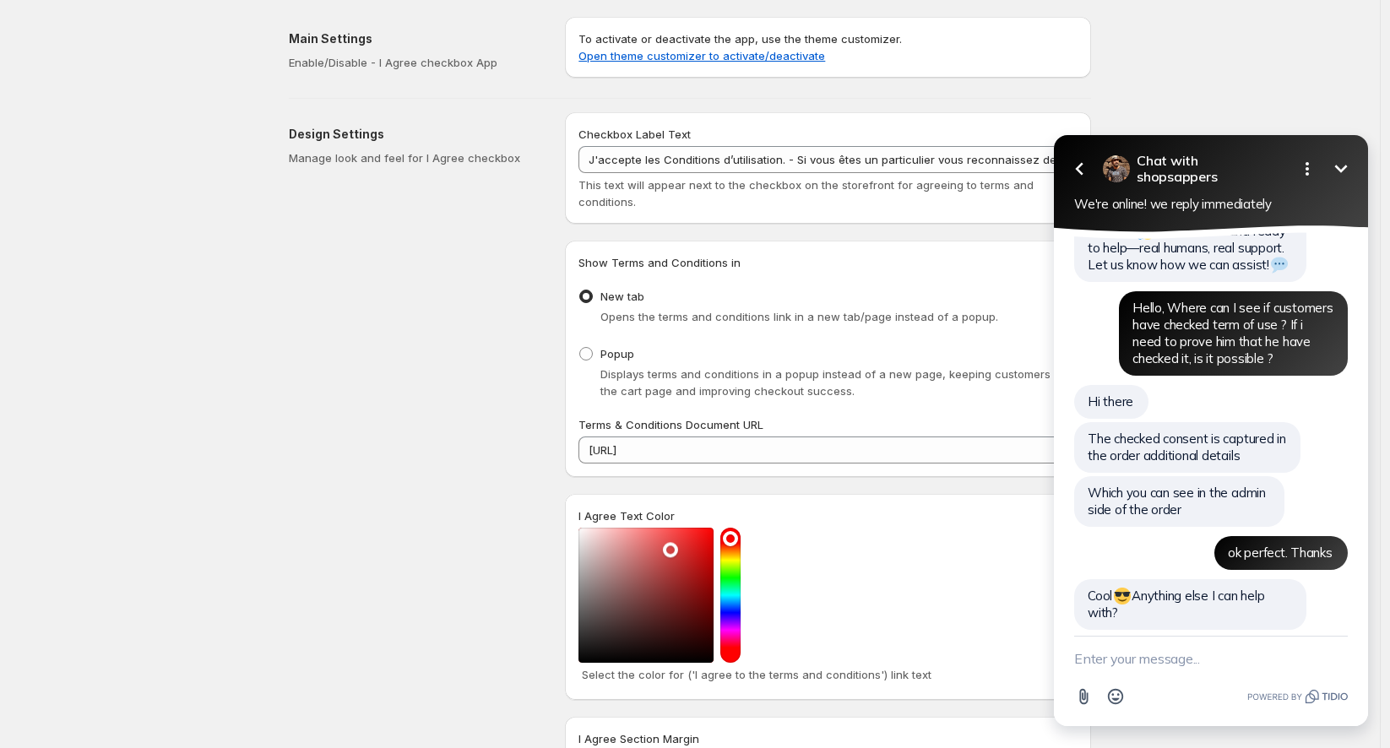
scroll to position [116, 0]
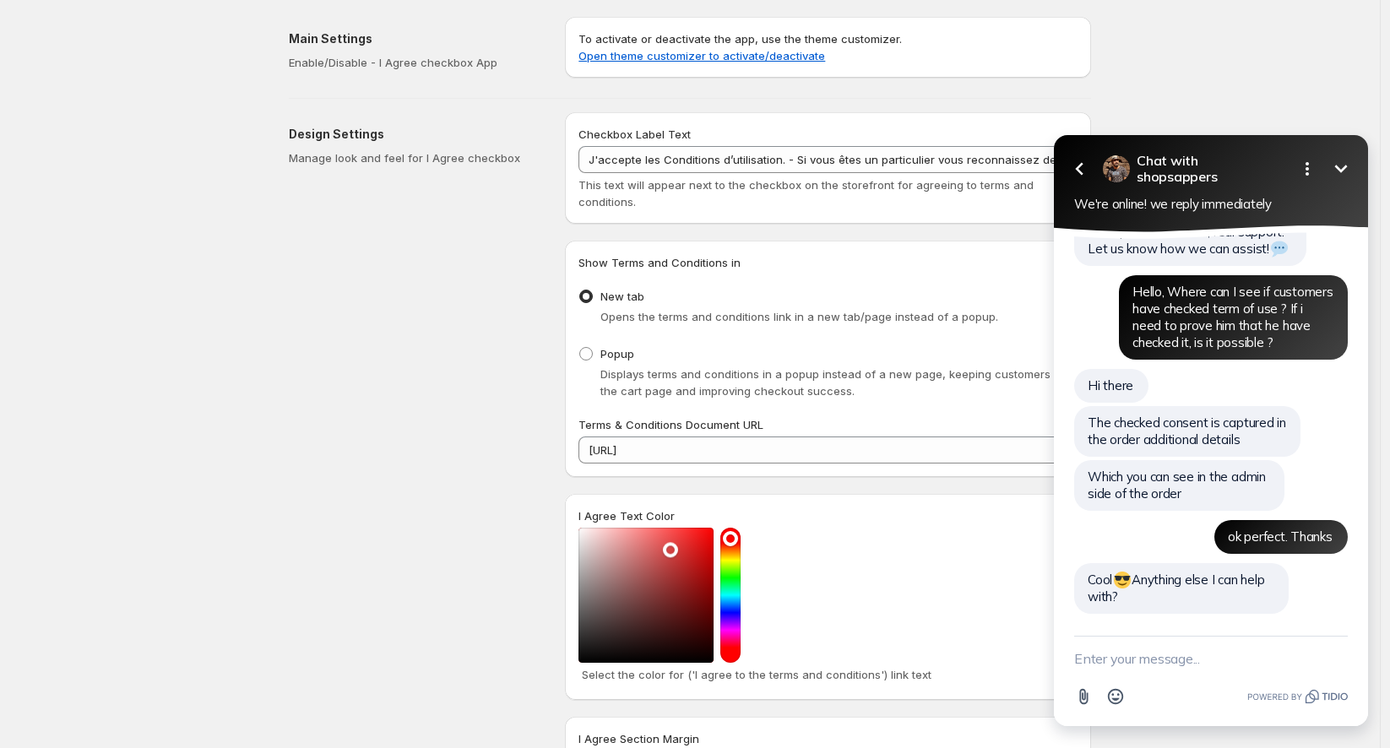
click at [1121, 643] on textarea "New message" at bounding box center [1211, 659] width 274 height 44
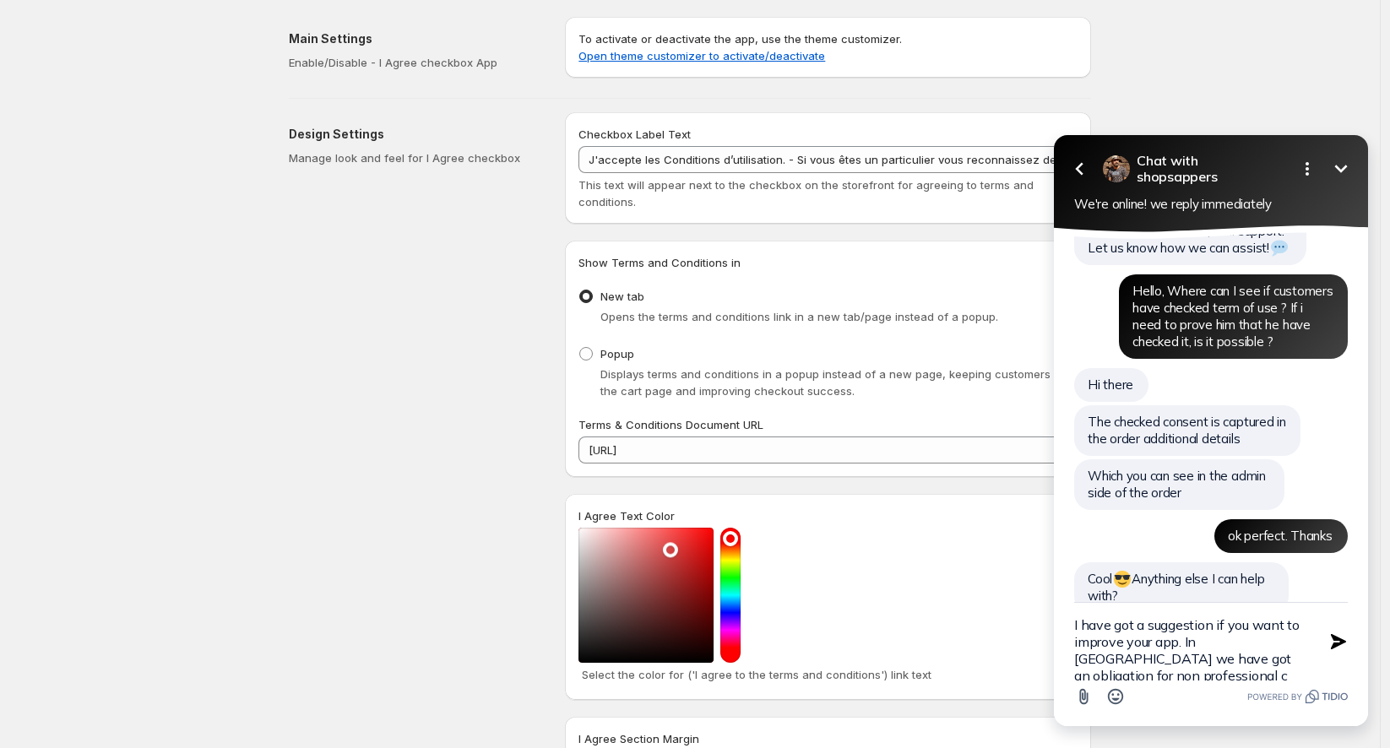
scroll to position [3, 0]
click at [1206, 660] on textarea "I have got a suggestion if you want to improve your app. In [GEOGRAPHIC_DATA] w…" at bounding box center [1189, 642] width 231 height 78
click at [1207, 672] on textarea "I have got a suggestion if you want to improve your app. In [GEOGRAPHIC_DATA] w…" at bounding box center [1189, 642] width 231 height 78
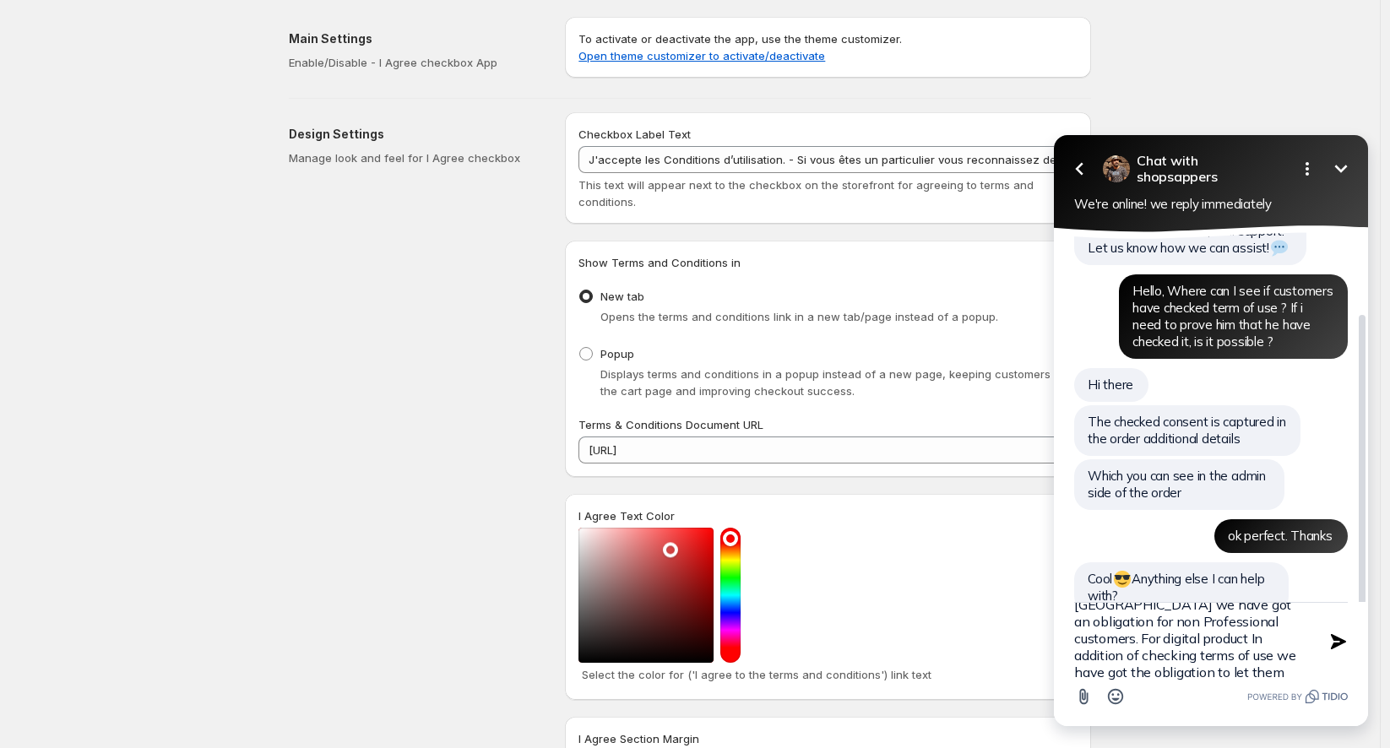
paste textarea "If you are an individual, you acknowledge that you are requesting the immediate…"
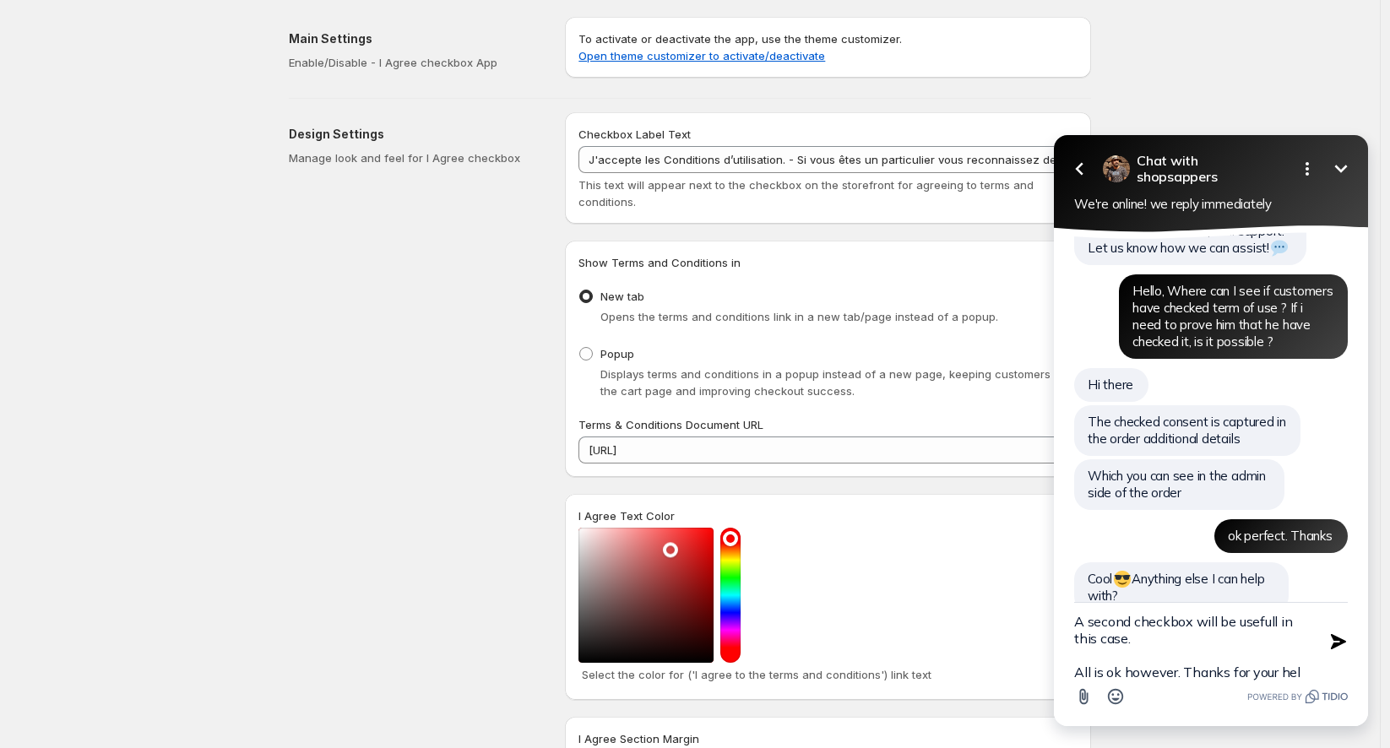
type textarea "I have got a suggestion if you want to improve your app. In [GEOGRAPHIC_DATA] w…"
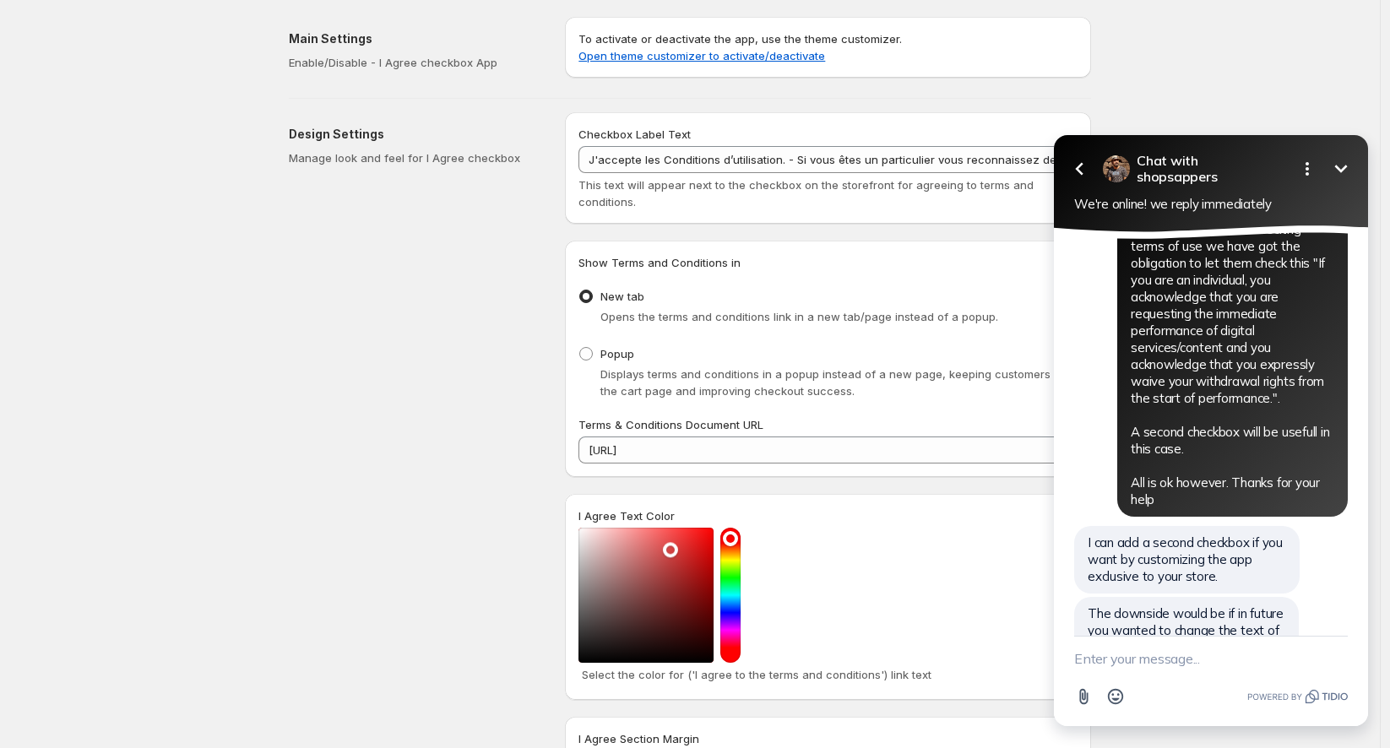
scroll to position [715, 0]
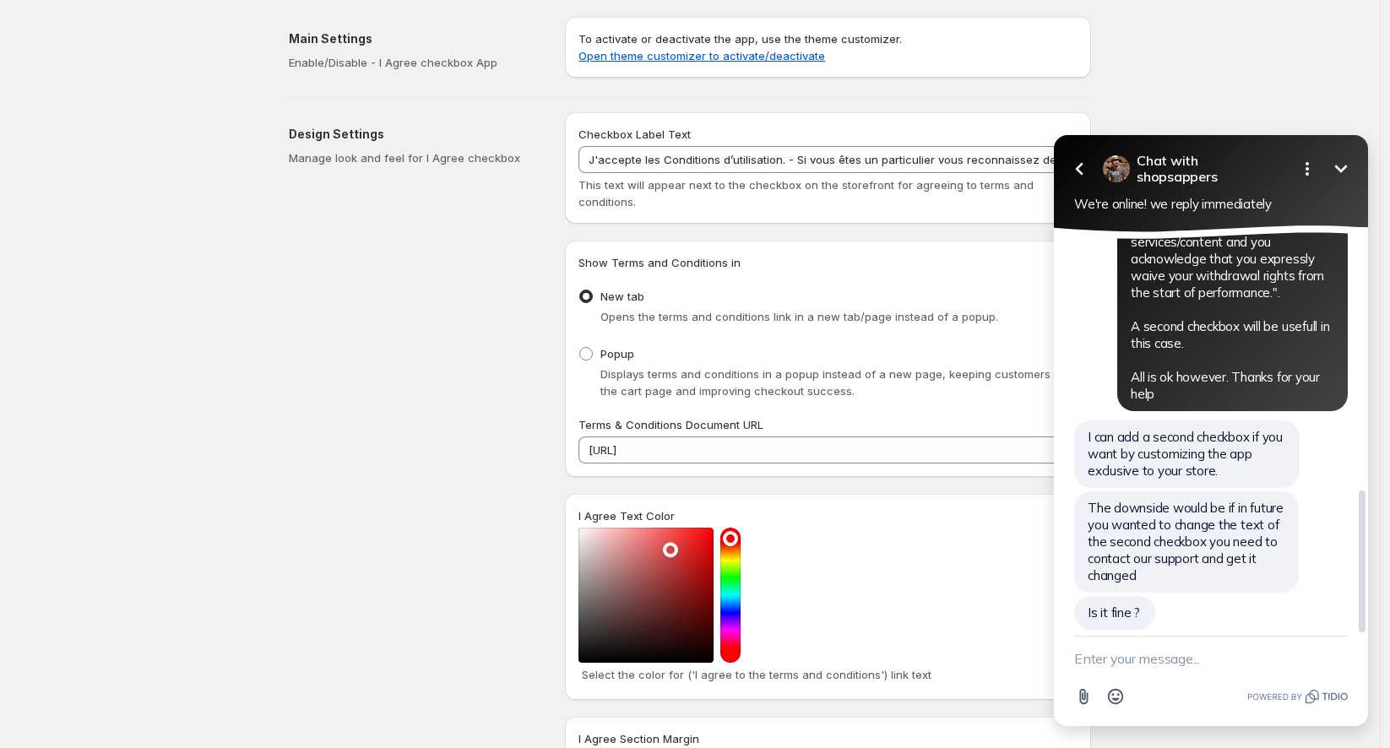
paste textarea "Thank you for the suggestion. I'll keep that in mind and get back to you if nec…"
type textarea "Thank you for the suggestion. I'll keep that in mind and get back to you if nec…"
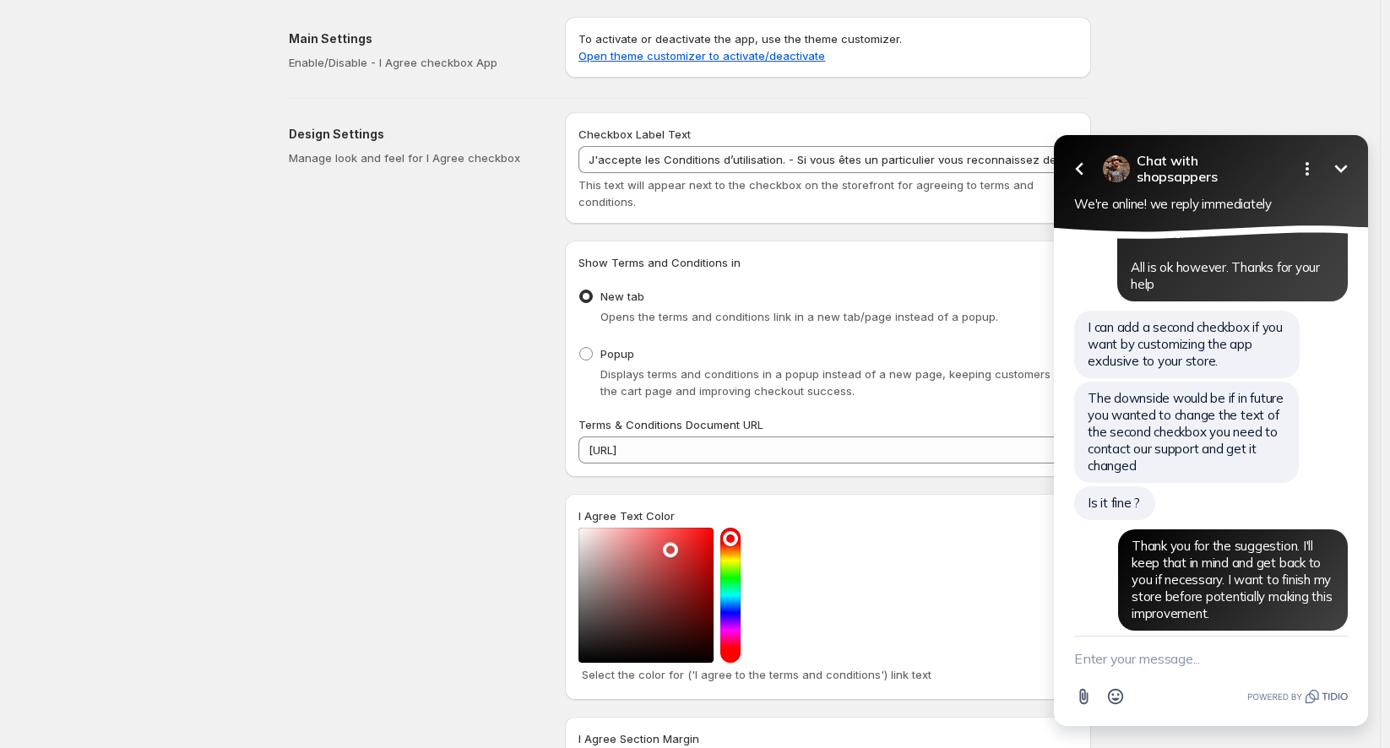
scroll to position [885, 0]
